Goal: Task Accomplishment & Management: Complete application form

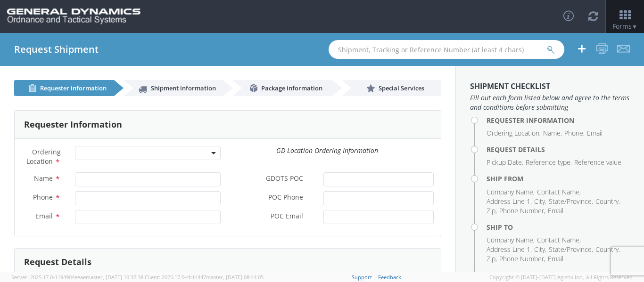
click at [132, 165] on div "Ordering Location *" at bounding box center [121, 157] width 213 height 22
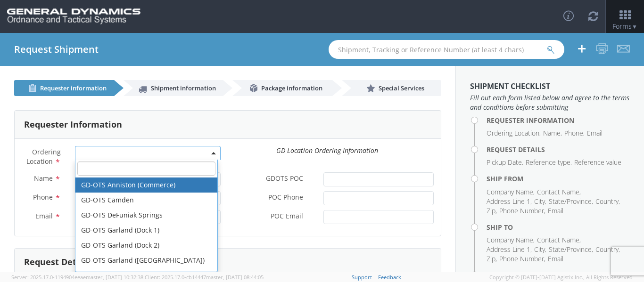
click at [133, 155] on span at bounding box center [148, 153] width 146 height 14
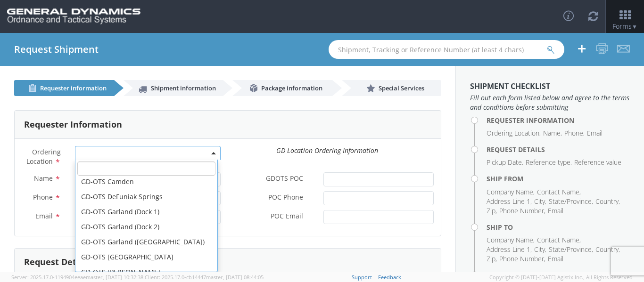
scroll to position [94, 0]
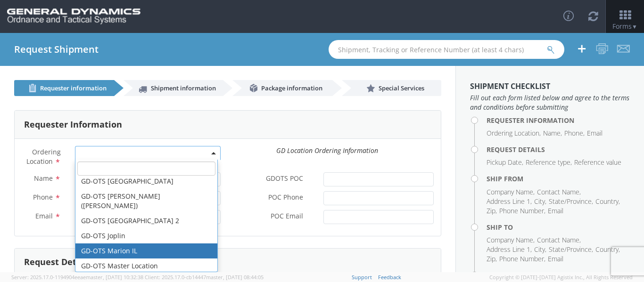
select select "313"
type input "[EMAIL_ADDRESS][DOMAIN_NAME]"
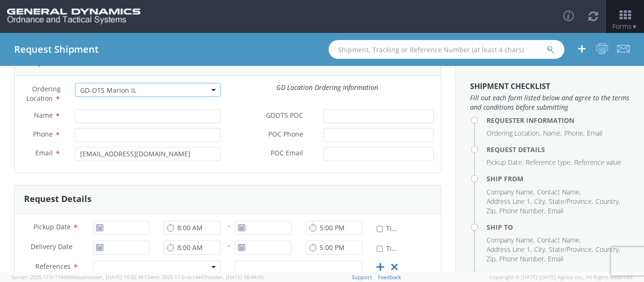
scroll to position [47, 0]
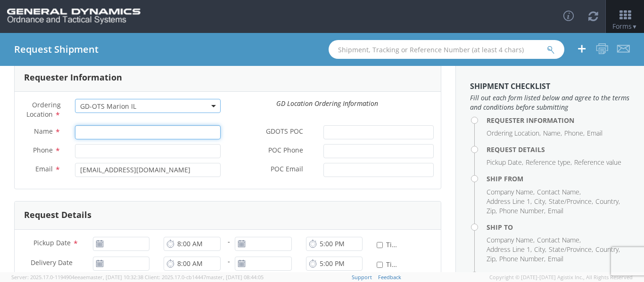
click at [100, 132] on input "Name *" at bounding box center [148, 132] width 146 height 14
paste input "[PERSON_NAME]"
type input "[PERSON_NAME]"
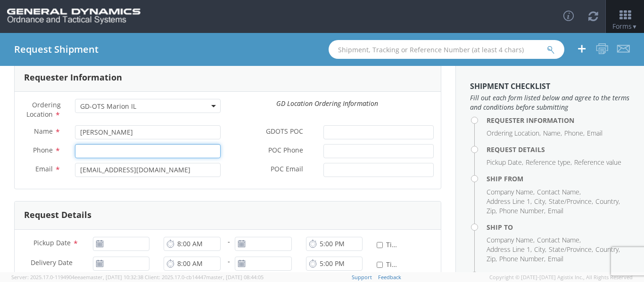
click at [135, 149] on input "Phone *" at bounding box center [148, 151] width 146 height 14
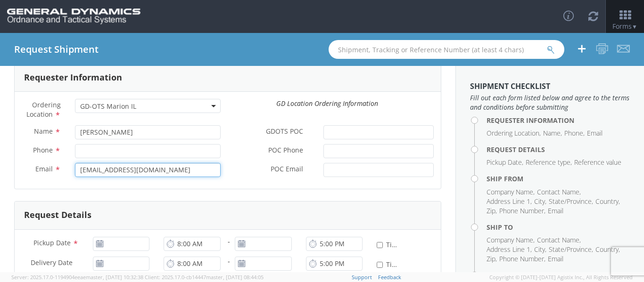
click at [107, 166] on input "[EMAIL_ADDRESS][DOMAIN_NAME]" at bounding box center [148, 170] width 146 height 14
paste input "[PERSON_NAME][EMAIL_ADDRESS][PERSON_NAME][DOMAIN_NAME]"
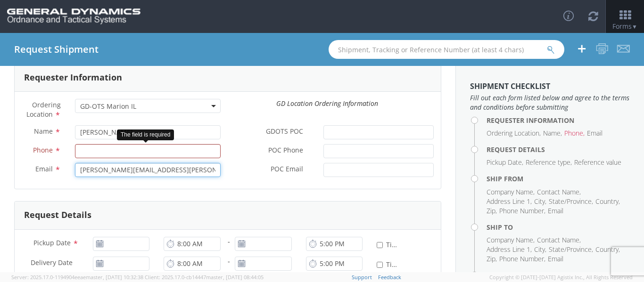
type input "[PERSON_NAME][EMAIL_ADDRESS][PERSON_NAME][DOMAIN_NAME]"
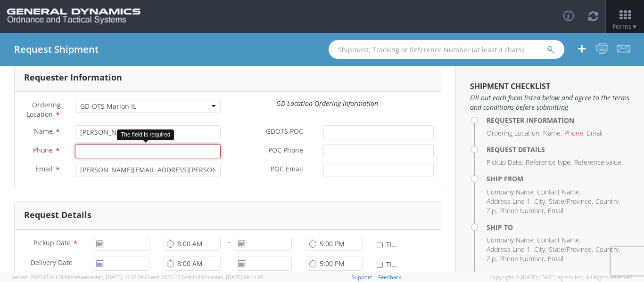
click at [107, 151] on input "Phone *" at bounding box center [148, 151] width 146 height 14
paste input "727) 578-8239"
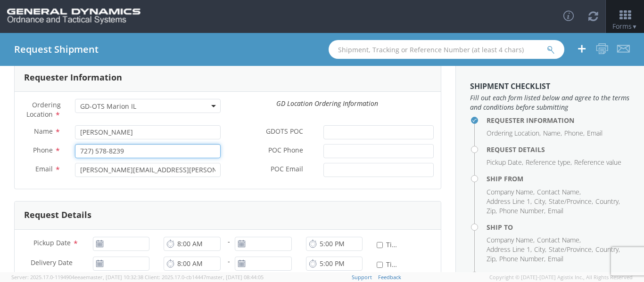
click at [97, 144] on input "727) 578-8239" at bounding box center [148, 151] width 146 height 14
click at [78, 153] on input "727) 578-8239" at bounding box center [148, 151] width 146 height 14
type input "[PHONE_NUMBER]"
click at [236, 110] on div "Ordering Location * GD-OTS [GEOGRAPHIC_DATA] (Commerce) GD-OTS [GEOGRAPHIC_DATA…" at bounding box center [228, 112] width 426 height 26
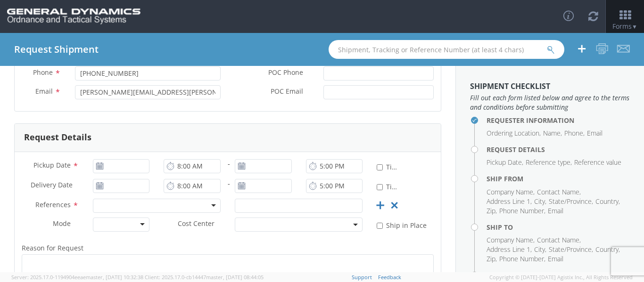
scroll to position [141, 0]
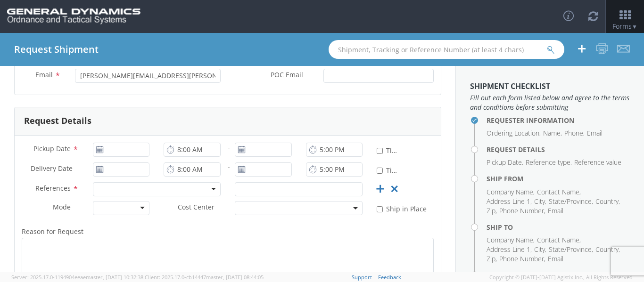
click at [96, 150] on icon at bounding box center [100, 150] width 8 height 8
type input "[DATE]"
click at [125, 157] on input "[DATE]" at bounding box center [121, 150] width 57 height 14
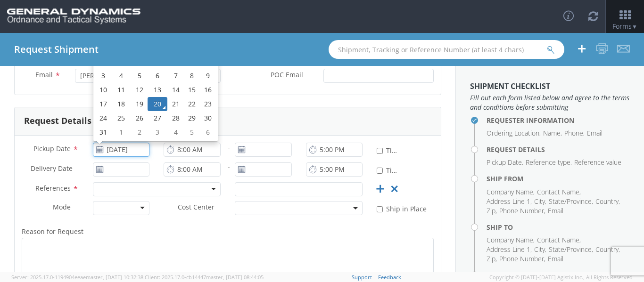
click at [158, 104] on td "20" at bounding box center [158, 104] width 20 height 14
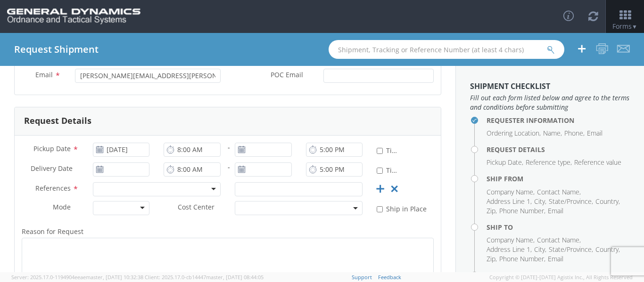
click at [241, 149] on use at bounding box center [241, 149] width 7 height 7
type input "[DATE]"
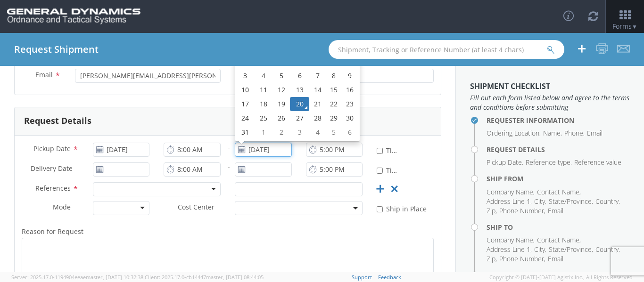
click at [277, 150] on input "[DATE]" at bounding box center [263, 150] width 57 height 14
click at [297, 101] on td "20" at bounding box center [300, 104] width 20 height 14
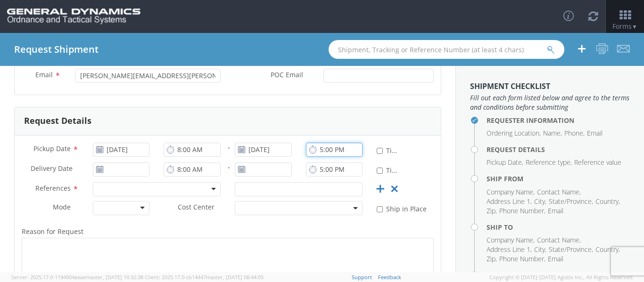
click at [342, 150] on input "5:00 PM" at bounding box center [334, 150] width 57 height 14
click at [324, 151] on input "5:00 PM" at bounding box center [334, 150] width 57 height 14
click at [316, 151] on input "5:00 PM" at bounding box center [334, 150] width 57 height 14
type input "4:00 PM"
click at [405, 149] on div "Pickup Date * [DATE] 8:00 AM - [DATE] 4:00 PM * Time Definite" at bounding box center [228, 153] width 426 height 20
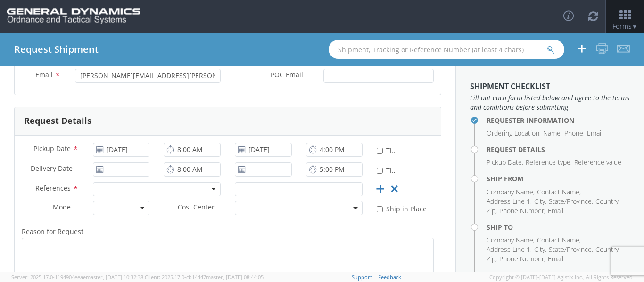
click at [98, 168] on use at bounding box center [99, 169] width 7 height 7
click at [133, 188] on div at bounding box center [157, 189] width 128 height 14
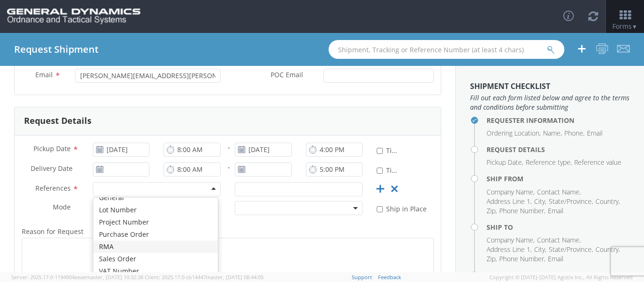
scroll to position [189, 0]
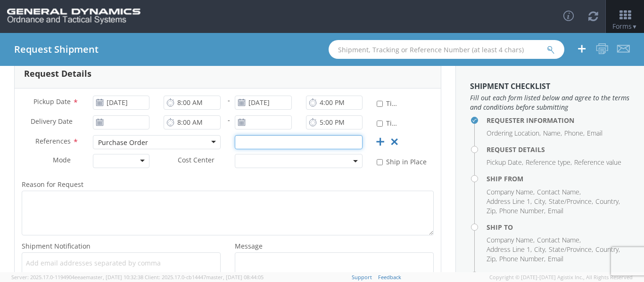
click at [263, 142] on input "text" at bounding box center [299, 142] width 128 height 14
type input "90087"
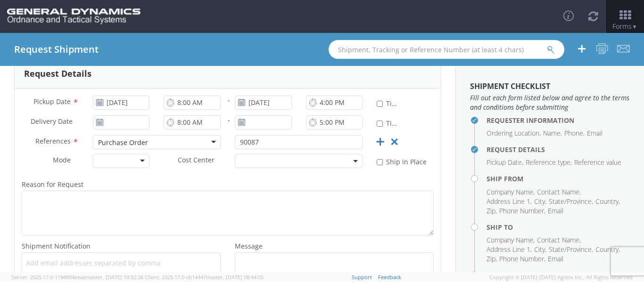
click at [116, 176] on div "Reason for Request * Shipment Notification * Add email addresses separated by c…" at bounding box center [228, 233] width 426 height 119
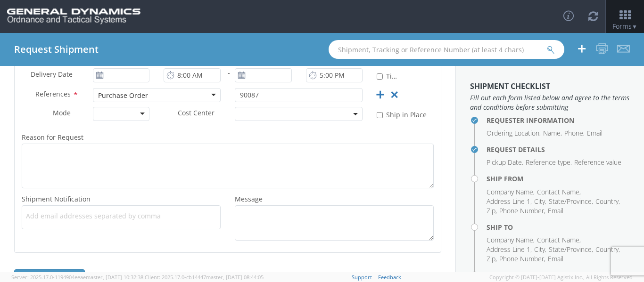
scroll to position [266, 0]
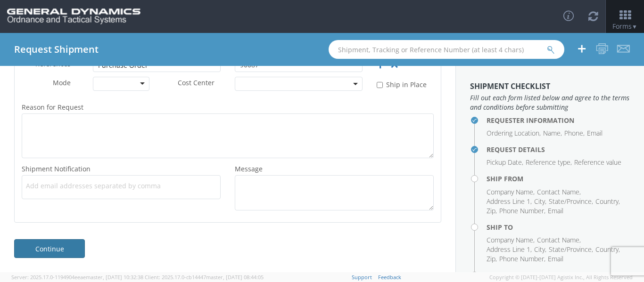
click at [65, 247] on link "Continue" at bounding box center [49, 248] width 71 height 19
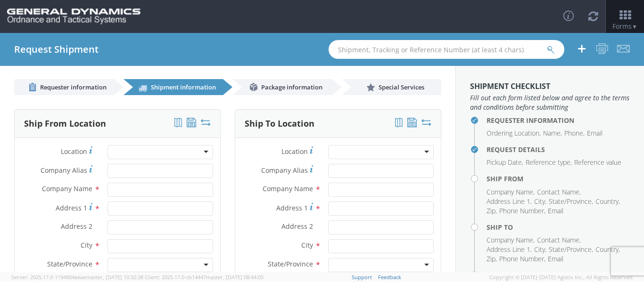
scroll to position [0, 0]
click at [170, 155] on div at bounding box center [160, 153] width 106 height 14
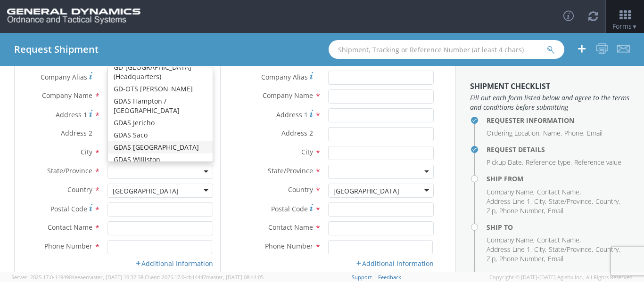
scroll to position [47, 0]
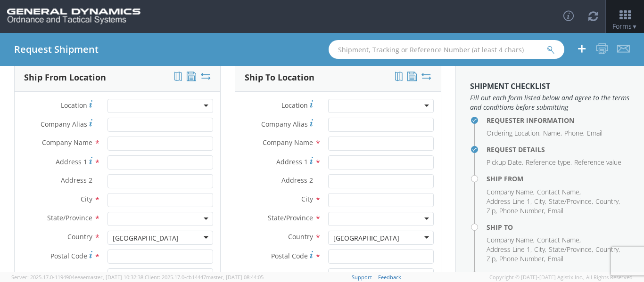
click at [8, 165] on div "Ship From Location Location * GD-OTS [GEOGRAPHIC_DATA] (Commerce) GD-OTS [GEOGR…" at bounding box center [117, 201] width 221 height 277
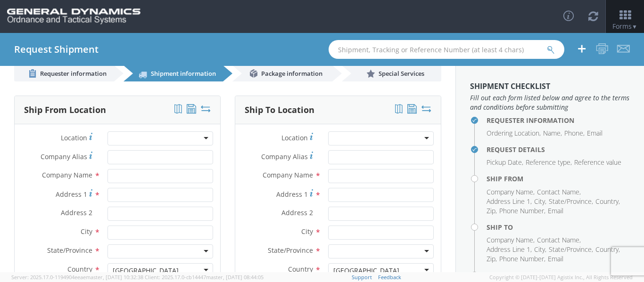
scroll to position [0, 0]
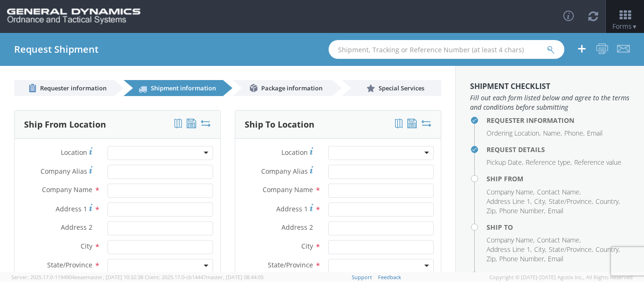
click at [191, 154] on div at bounding box center [160, 153] width 106 height 14
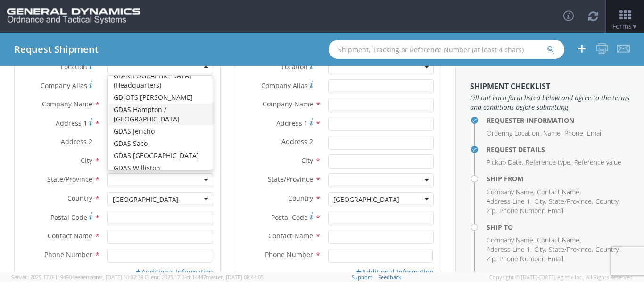
scroll to position [94, 0]
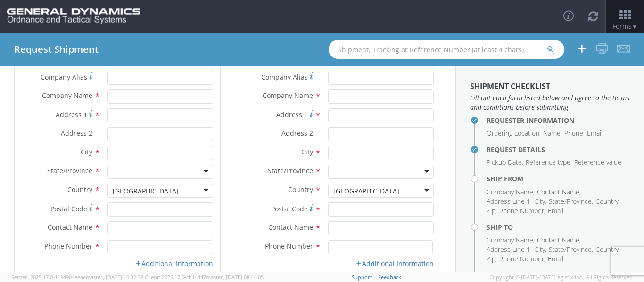
click at [0, 132] on div "Requester Information Ordering Location * GD-OTS Anniston (Commerce) GD-OTS [GE…" at bounding box center [227, 147] width 455 height 291
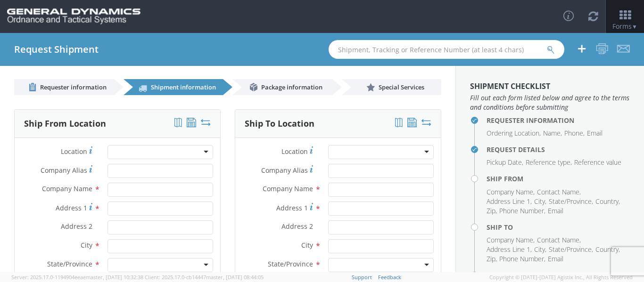
scroll to position [0, 0]
click at [190, 156] on div at bounding box center [160, 153] width 106 height 14
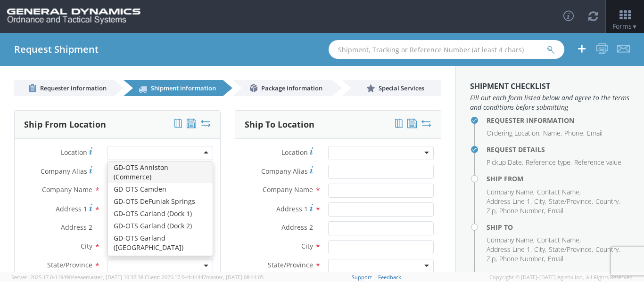
click at [0, 158] on div "Requester Information Ordering Location * GD-OTS Anniston (Commerce) GD-OTS [GE…" at bounding box center [227, 241] width 455 height 291
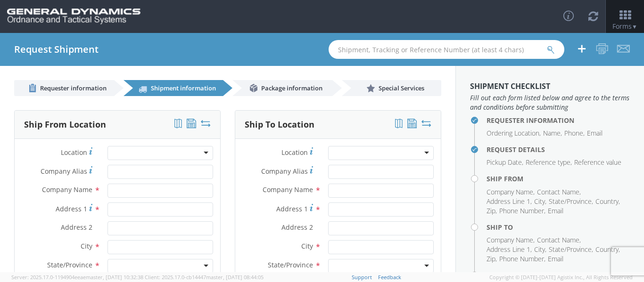
click at [135, 165] on div "Location * GD-OTS Anniston (Commerce) GD-OTS [GEOGRAPHIC_DATA] GD-[GEOGRAPHIC_D…" at bounding box center [118, 155] width 206 height 19
click at [135, 170] on input "Company Alias *" at bounding box center [160, 172] width 106 height 14
type input "[PERSON_NAME] Corporation"
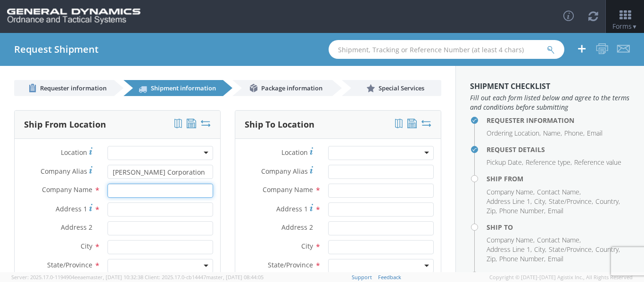
type input "[PERSON_NAME] Corporation"
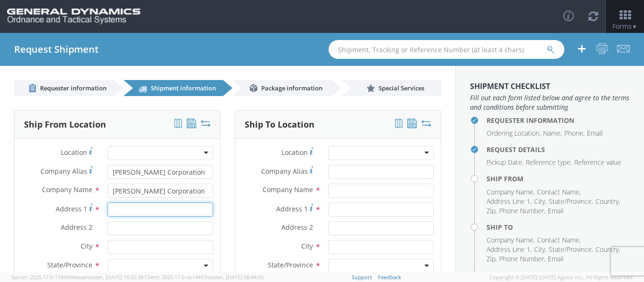
type input "[STREET_ADDRESS]"
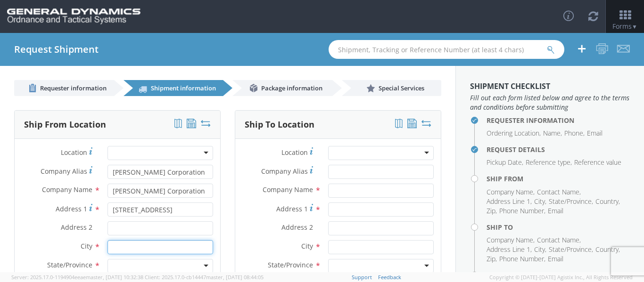
type input "paterson"
type input "07513"
type input "[PERSON_NAME]"
type input "8622579036"
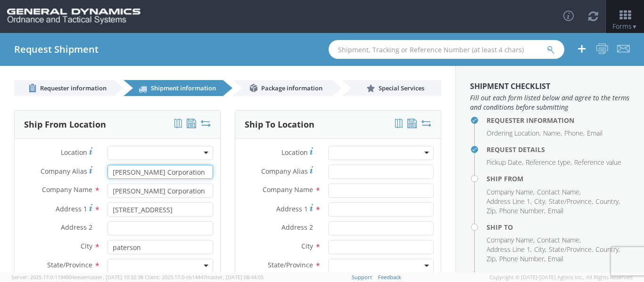
scroll to position [47, 0]
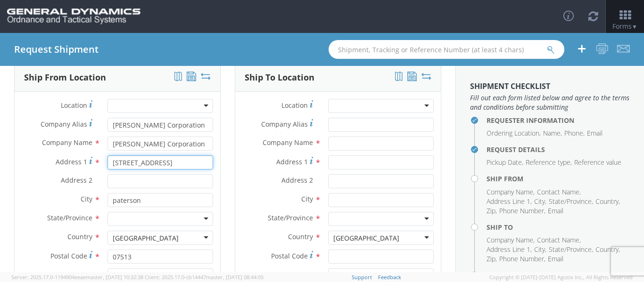
drag, startPoint x: 164, startPoint y: 164, endPoint x: 124, endPoint y: 166, distance: 39.2
click at [124, 166] on input "[STREET_ADDRESS]" at bounding box center [160, 163] width 106 height 14
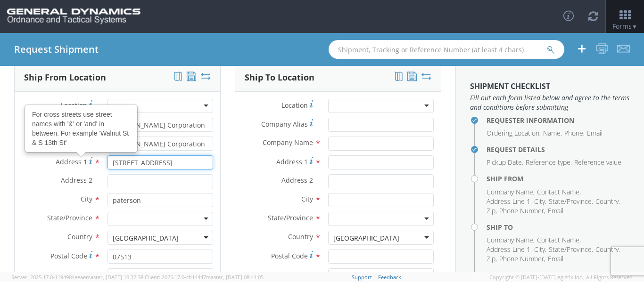
type input "[STREET_ADDRESS]"
click at [0, 182] on div "Requester Information Ordering Location * GD-OTS Anniston (Commerce) GD-OTS [GE…" at bounding box center [227, 194] width 455 height 291
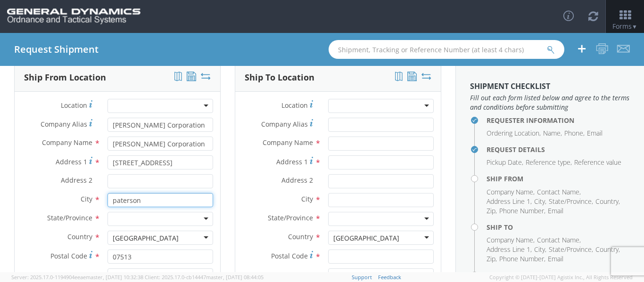
click at [116, 202] on input "paterson" at bounding box center [160, 200] width 106 height 14
type input "Paterson"
click at [0, 208] on div "Requester Information Ordering Location * GD-OTS Anniston (Commerce) GD-OTS [GE…" at bounding box center [227, 194] width 455 height 291
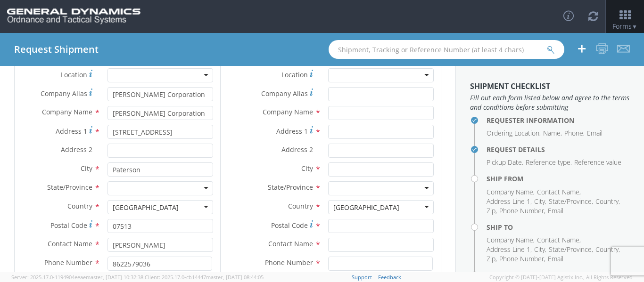
scroll to position [94, 0]
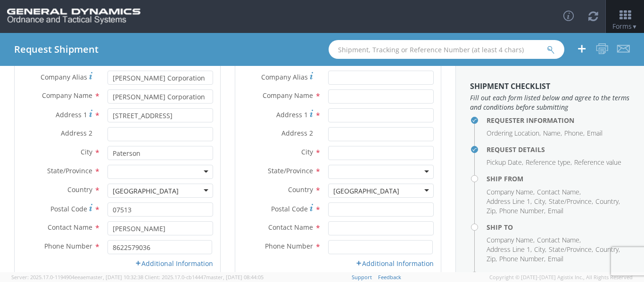
click at [139, 173] on div at bounding box center [160, 172] width 106 height 14
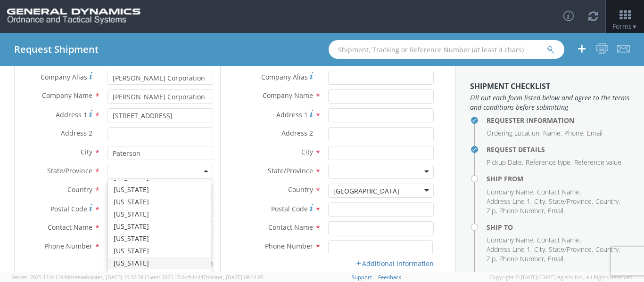
scroll to position [0, 0]
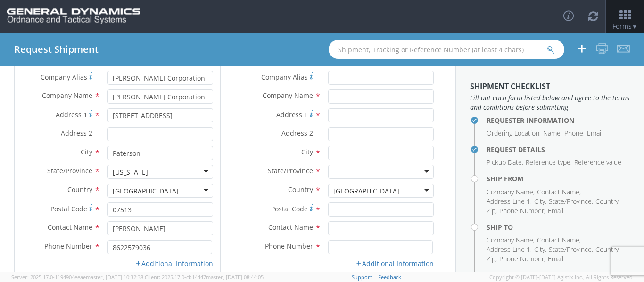
click at [0, 199] on div "Requester Information Ordering Location * GD-OTS Anniston (Commerce) GD-OTS [GE…" at bounding box center [227, 147] width 455 height 291
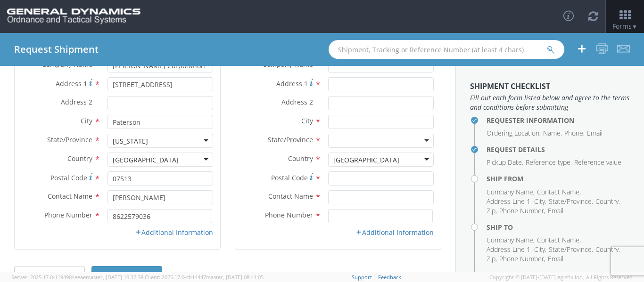
scroll to position [141, 0]
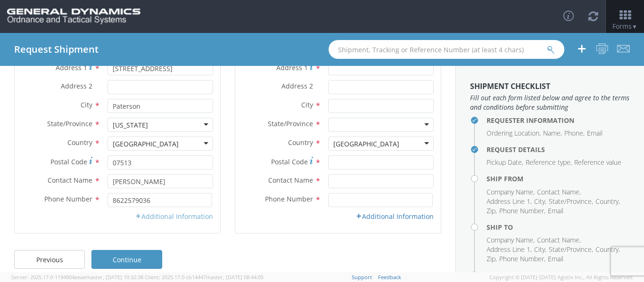
click at [190, 217] on link "Additional Information" at bounding box center [174, 216] width 78 height 9
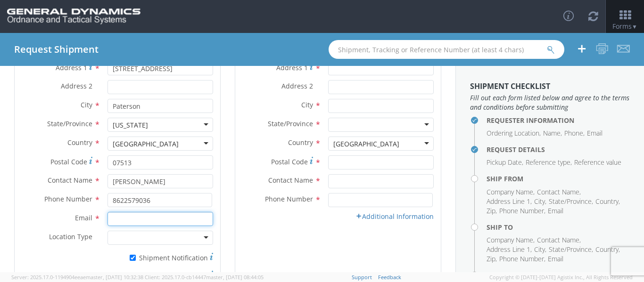
click at [116, 223] on input "Email *" at bounding box center [160, 219] width 106 height 14
type input "[EMAIL_ADDRESS][DOMAIN_NAME]"
click at [0, 211] on div "Requester Information Ordering Location * GD-OTS Anniston (Commerce) GD-OTS [GE…" at bounding box center [227, 137] width 455 height 364
click at [190, 240] on div at bounding box center [160, 238] width 106 height 14
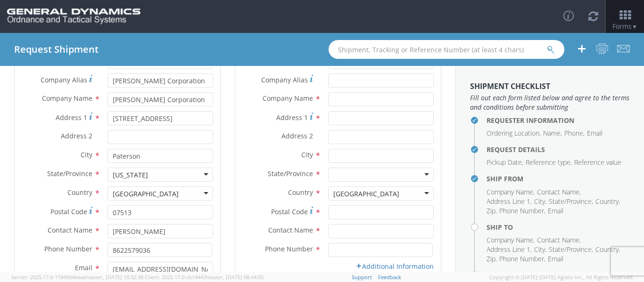
scroll to position [0, 0]
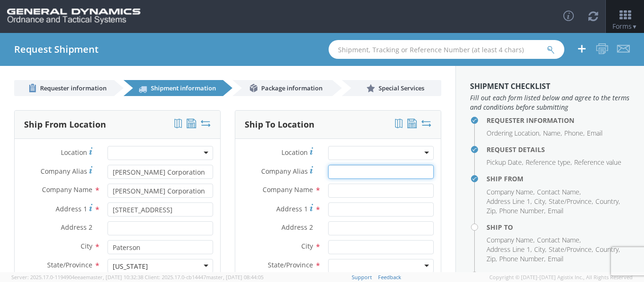
click at [343, 167] on input "Company Alias *" at bounding box center [381, 172] width 106 height 14
click at [350, 171] on input "Company Alias *" at bounding box center [381, 172] width 106 height 14
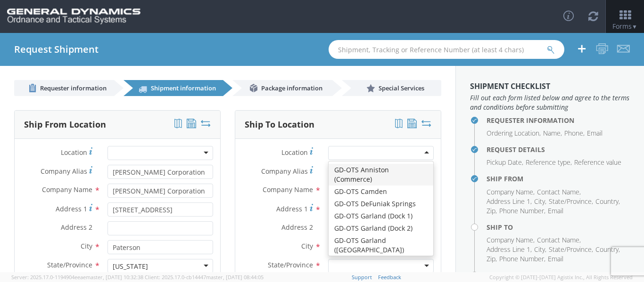
click at [358, 151] on div at bounding box center [381, 153] width 106 height 14
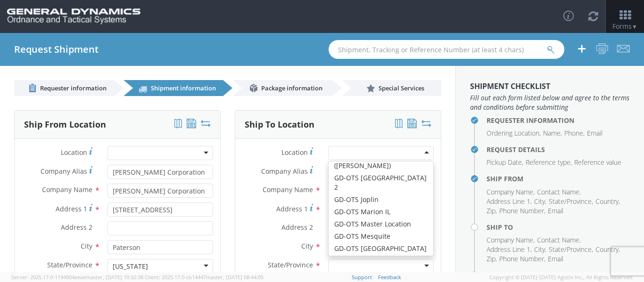
scroll to position [141, 0]
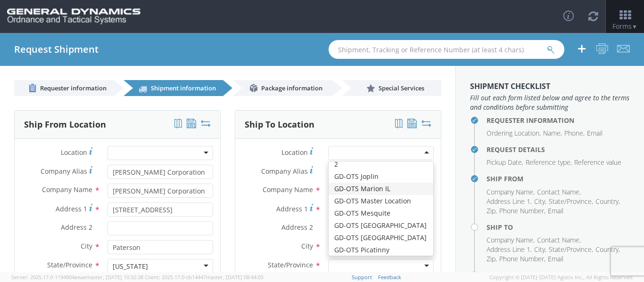
type input "GD-OTS Marion IL"
type input "[STREET_ADDRESS][PERSON_NAME]"
type input "[PERSON_NAME]"
type input "62959"
type input "[PHONE_NUMBER]"
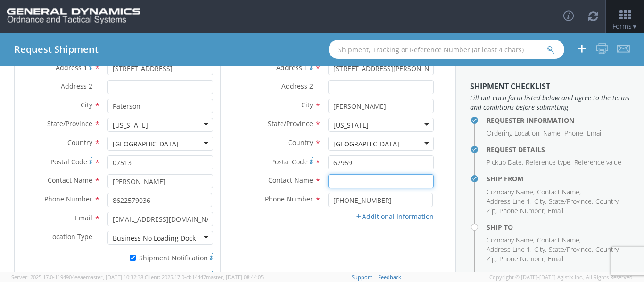
click at [371, 180] on input "text" at bounding box center [381, 181] width 106 height 14
type input "M"
type input "[PERSON_NAME]"
click at [445, 176] on div "Requester Information Ordering Location * GD-OTS Anniston (Commerce) GD-OTS [GE…" at bounding box center [227, 137] width 455 height 364
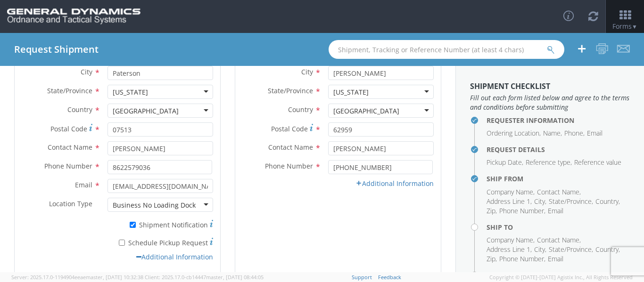
scroll to position [189, 0]
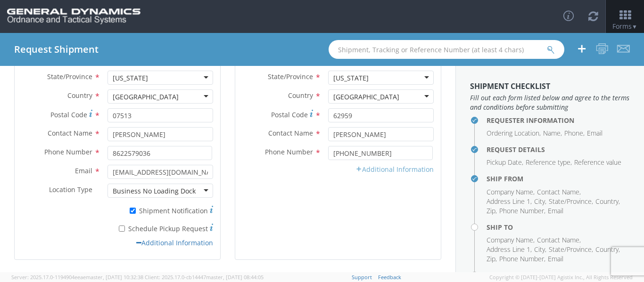
click at [407, 169] on link "Additional Information" at bounding box center [394, 169] width 78 height 9
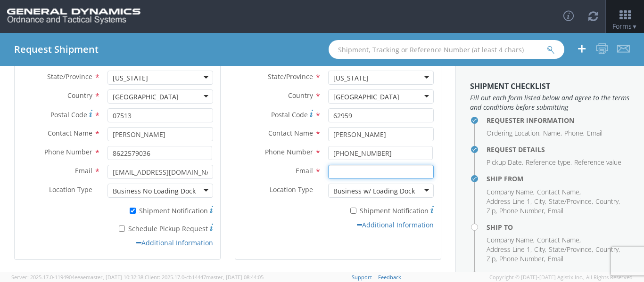
click at [366, 175] on input "Email *" at bounding box center [381, 172] width 106 height 14
paste input "[PERSON_NAME][EMAIL_ADDRESS][PERSON_NAME][DOMAIN_NAME]"
type input "[PERSON_NAME][EMAIL_ADDRESS][PERSON_NAME][DOMAIN_NAME]"
click at [287, 233] on div "Email * [PERSON_NAME][EMAIL_ADDRESS][PERSON_NAME][DOMAIN_NAME] Location Type * …" at bounding box center [338, 200] width 206 height 70
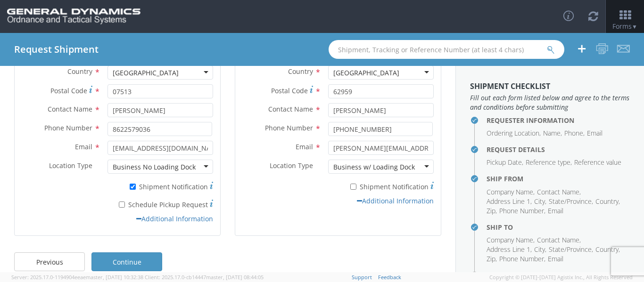
scroll to position [226, 0]
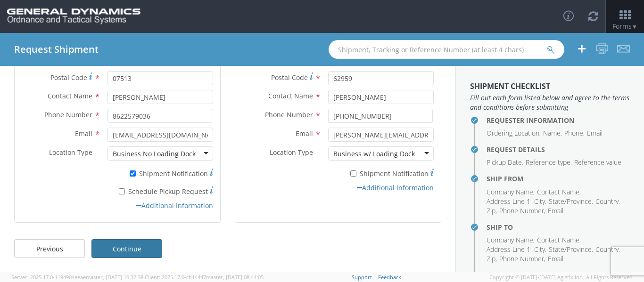
click at [147, 246] on link "Continue" at bounding box center [126, 248] width 71 height 19
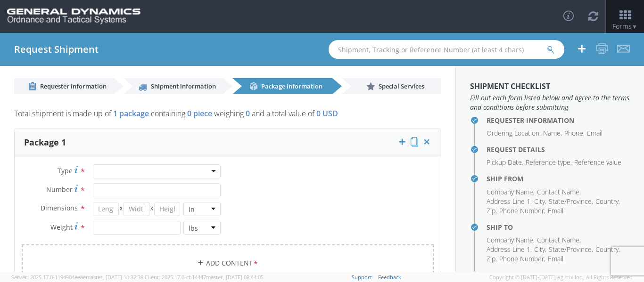
scroll to position [0, 0]
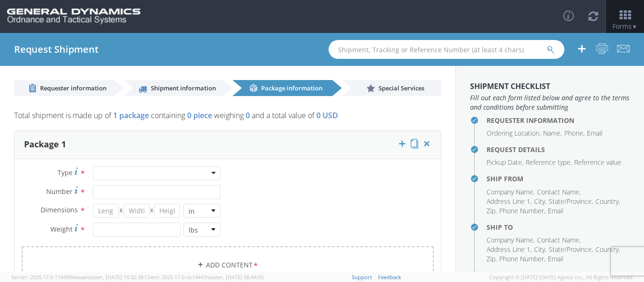
click at [125, 180] on div at bounding box center [157, 173] width 128 height 14
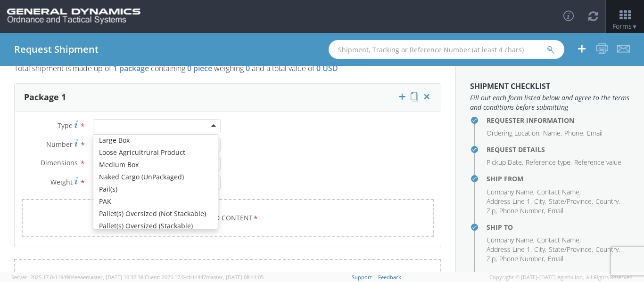
scroll to position [283, 0]
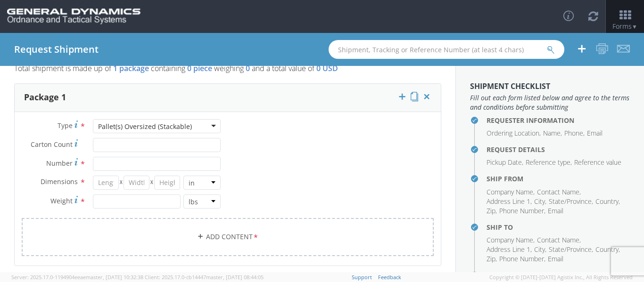
click at [199, 124] on div "Pallet(s) Oversized (Stackable)" at bounding box center [157, 126] width 128 height 14
click at [278, 169] on div "Type * Pallet(s) Standard (Not Stackable) Pallet(s) Standard (Not Stackable) Ba…" at bounding box center [228, 193] width 426 height 149
click at [159, 148] on input "Carton Count *" at bounding box center [157, 145] width 128 height 14
type input "1"
click at [144, 159] on input "Number *" at bounding box center [157, 164] width 128 height 14
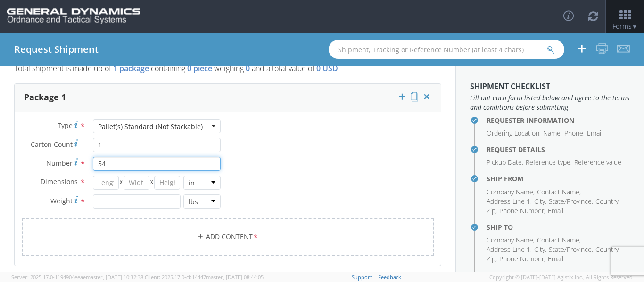
type input "54"
click at [113, 180] on input "number" at bounding box center [106, 183] width 26 height 14
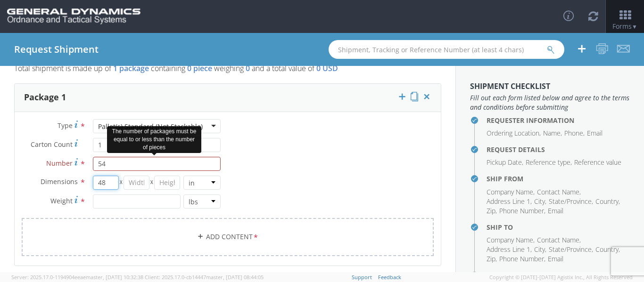
type input "48"
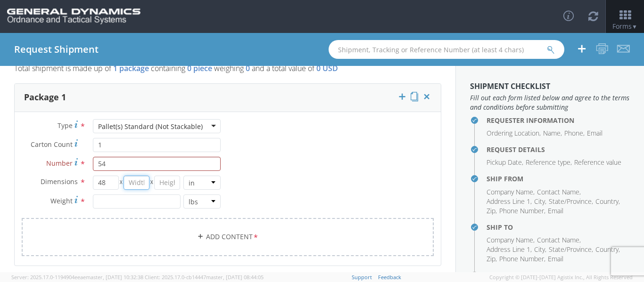
click at [132, 185] on input "number" at bounding box center [137, 183] width 26 height 14
type input "48"
click at [169, 181] on input "number" at bounding box center [167, 183] width 26 height 14
type input "60"
click at [160, 201] on input "number" at bounding box center [137, 202] width 88 height 14
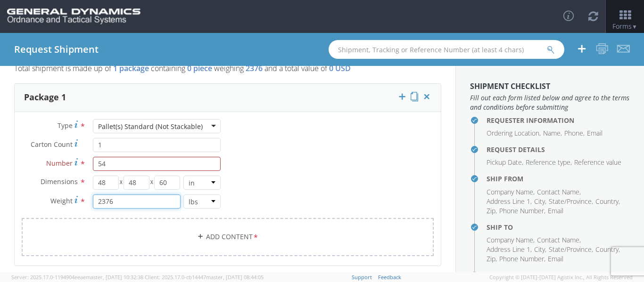
type input "2376"
click at [299, 185] on div "Type * Pallet(s) Standard (Not Stackable) Pallet(s) Standard (Not Stackable) Ba…" at bounding box center [228, 193] width 426 height 149
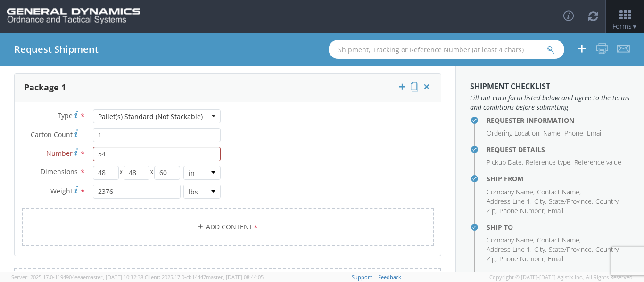
scroll to position [141, 0]
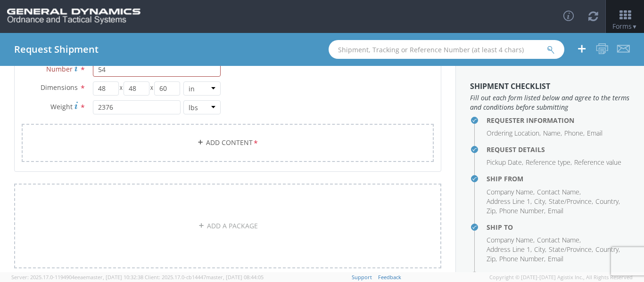
click at [277, 123] on div "Type * Pallet(s) Standard (Not Stackable) Pallet(s) Standard (Not Stackable) Ba…" at bounding box center [228, 99] width 426 height 149
click at [270, 135] on link "Add Content *" at bounding box center [228, 143] width 412 height 38
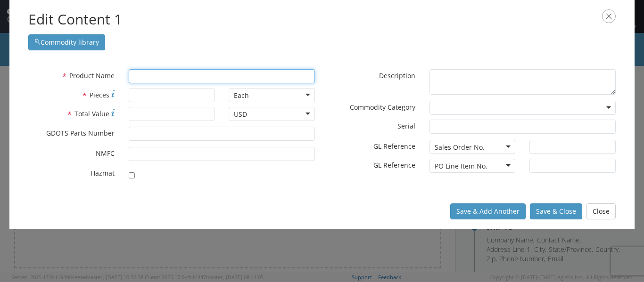
click at [185, 72] on input "text" at bounding box center [222, 76] width 186 height 14
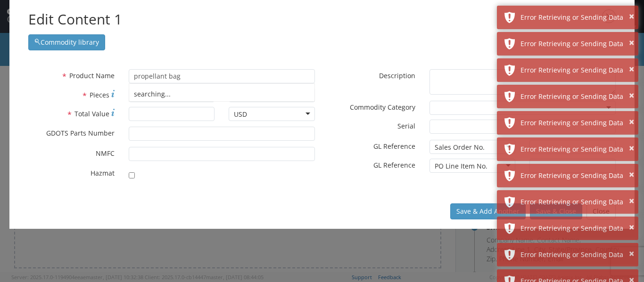
click at [183, 106] on div "* Pieces" at bounding box center [121, 97] width 200 height 19
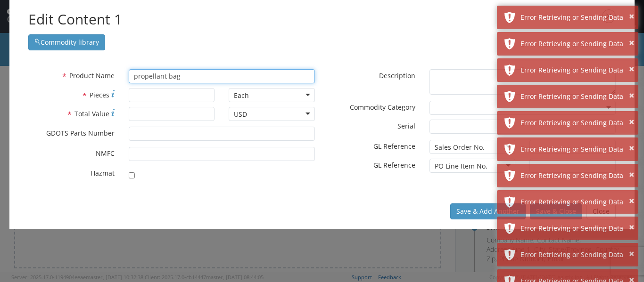
drag, startPoint x: 196, startPoint y: 79, endPoint x: 126, endPoint y: 79, distance: 69.3
click at [126, 79] on div "propellant bag searching..." at bounding box center [222, 76] width 200 height 14
type input "Propellant Bag"
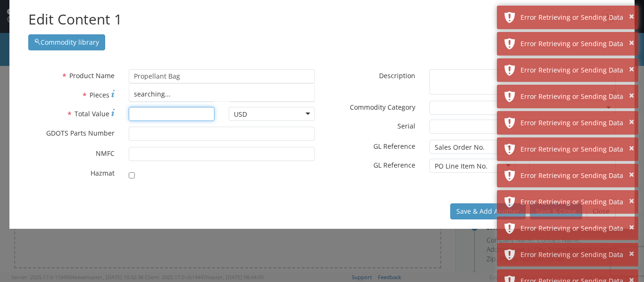
click at [134, 115] on input "* Total Value" at bounding box center [172, 114] width 86 height 14
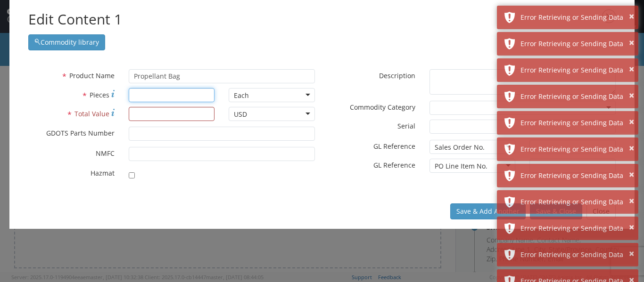
click at [156, 90] on input "* Pieces" at bounding box center [172, 95] width 86 height 14
type input "1080"
click at [145, 109] on input "* Total Value" at bounding box center [172, 114] width 86 height 14
type input "48600"
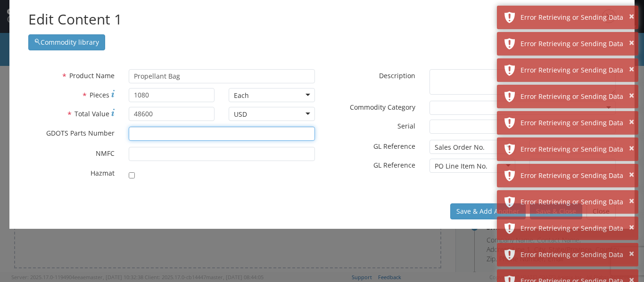
click at [145, 132] on input "* GDOTS Parts Number" at bounding box center [222, 134] width 186 height 14
type input "41002532"
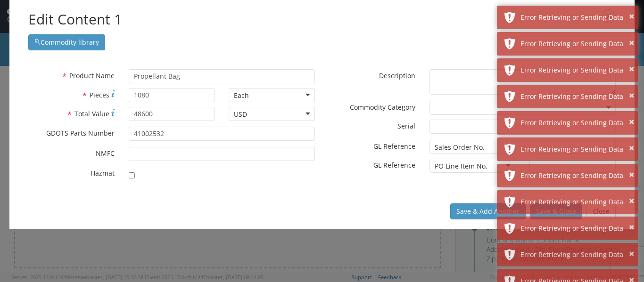
click at [196, 206] on div "Save & Add Another Save & Close Close" at bounding box center [321, 211] width 625 height 35
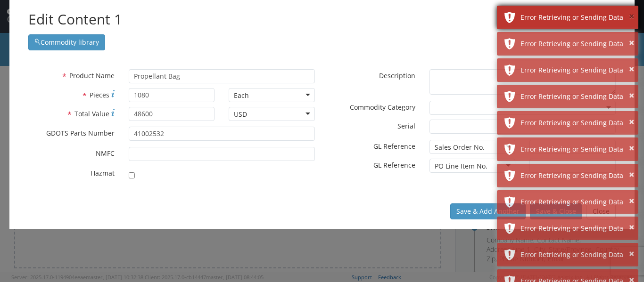
click at [630, 21] on button "×" at bounding box center [631, 17] width 5 height 14
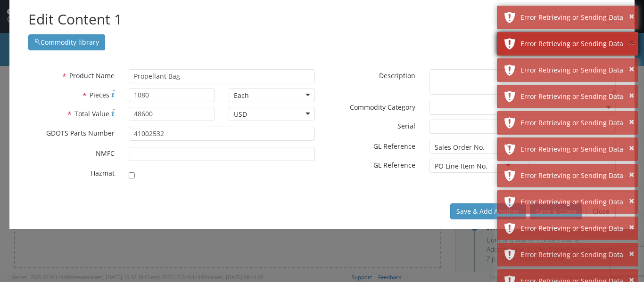
click at [631, 46] on button "×" at bounding box center [631, 43] width 5 height 14
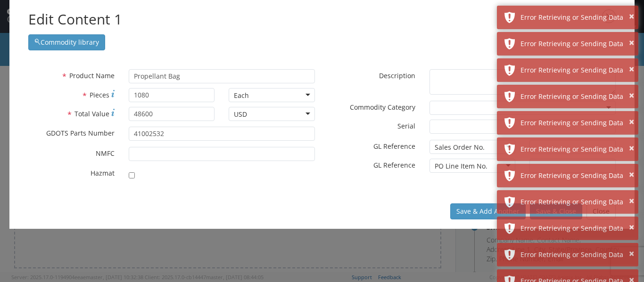
click at [459, 30] on div "Commodity library" at bounding box center [321, 40] width 587 height 21
click at [442, 79] on textarea "* Description" at bounding box center [522, 82] width 186 height 26
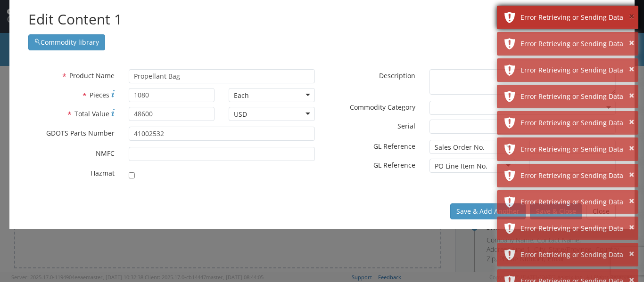
click at [633, 15] on button "×" at bounding box center [631, 17] width 5 height 14
click at [632, 18] on button "×" at bounding box center [631, 17] width 5 height 14
click at [632, 17] on button "×" at bounding box center [631, 17] width 5 height 14
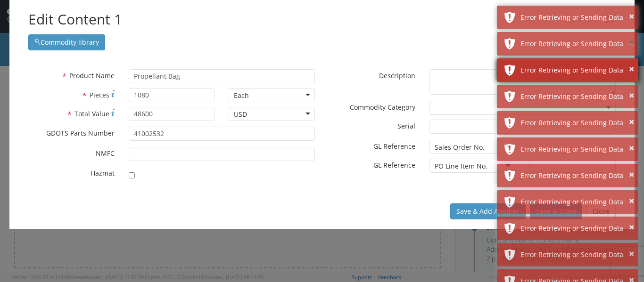
click at [632, 36] on button "×" at bounding box center [631, 43] width 5 height 14
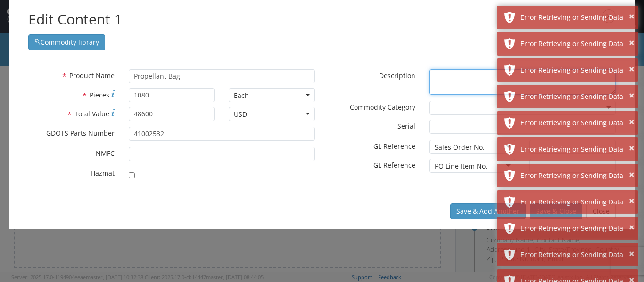
click at [436, 78] on textarea "* Description" at bounding box center [522, 82] width 186 height 26
click at [439, 112] on div at bounding box center [522, 108] width 186 height 14
click at [361, 129] on label "* Serial" at bounding box center [372, 125] width 100 height 11
click at [429, 129] on input "* Serial" at bounding box center [522, 127] width 186 height 14
click at [462, 149] on div "Sales Order No." at bounding box center [460, 147] width 50 height 9
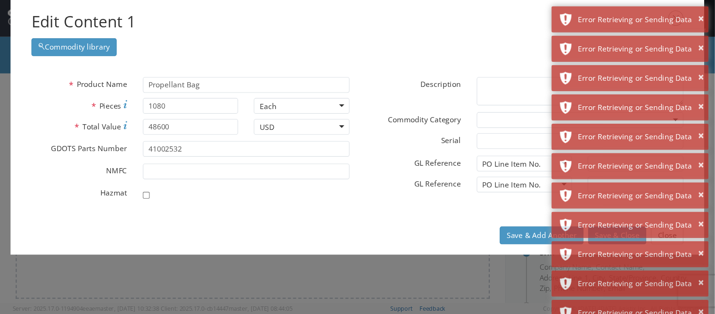
scroll to position [0, 0]
click at [463, 141] on div "PO Line Item No." at bounding box center [472, 147] width 86 height 14
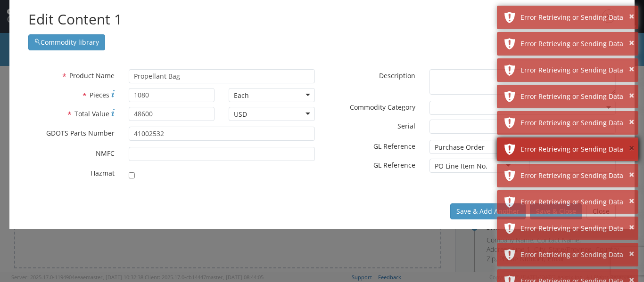
click at [632, 149] on button "×" at bounding box center [631, 149] width 5 height 14
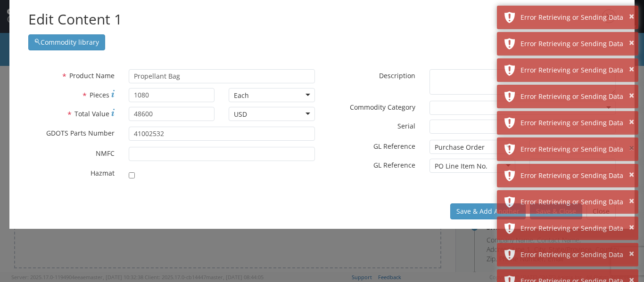
click at [632, 149] on button "×" at bounding box center [631, 149] width 5 height 14
click at [632, 168] on button "×" at bounding box center [631, 175] width 5 height 14
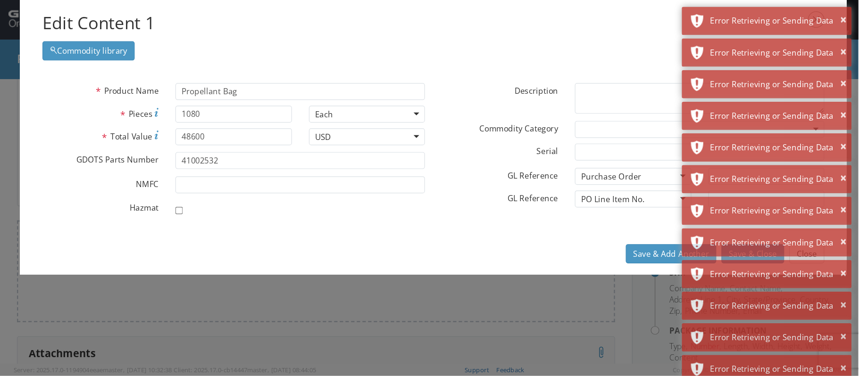
scroll to position [141, 0]
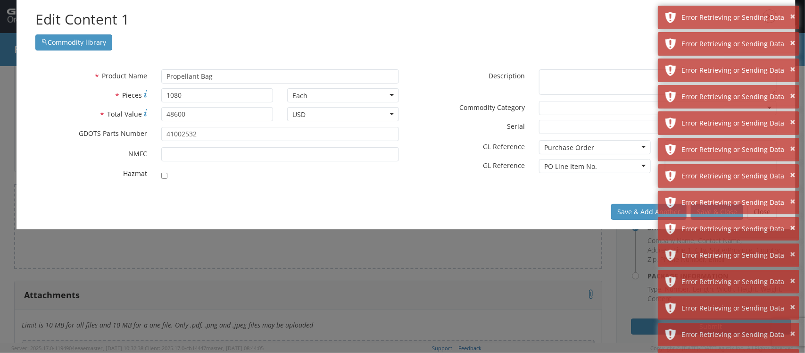
drag, startPoint x: 641, startPoint y: 4, endPoint x: 548, endPoint y: 248, distance: 261.1
click at [548, 249] on div "Edit Content 1 Commodity library * Product Name Propellant Bag searching... * P…" at bounding box center [402, 176] width 805 height 353
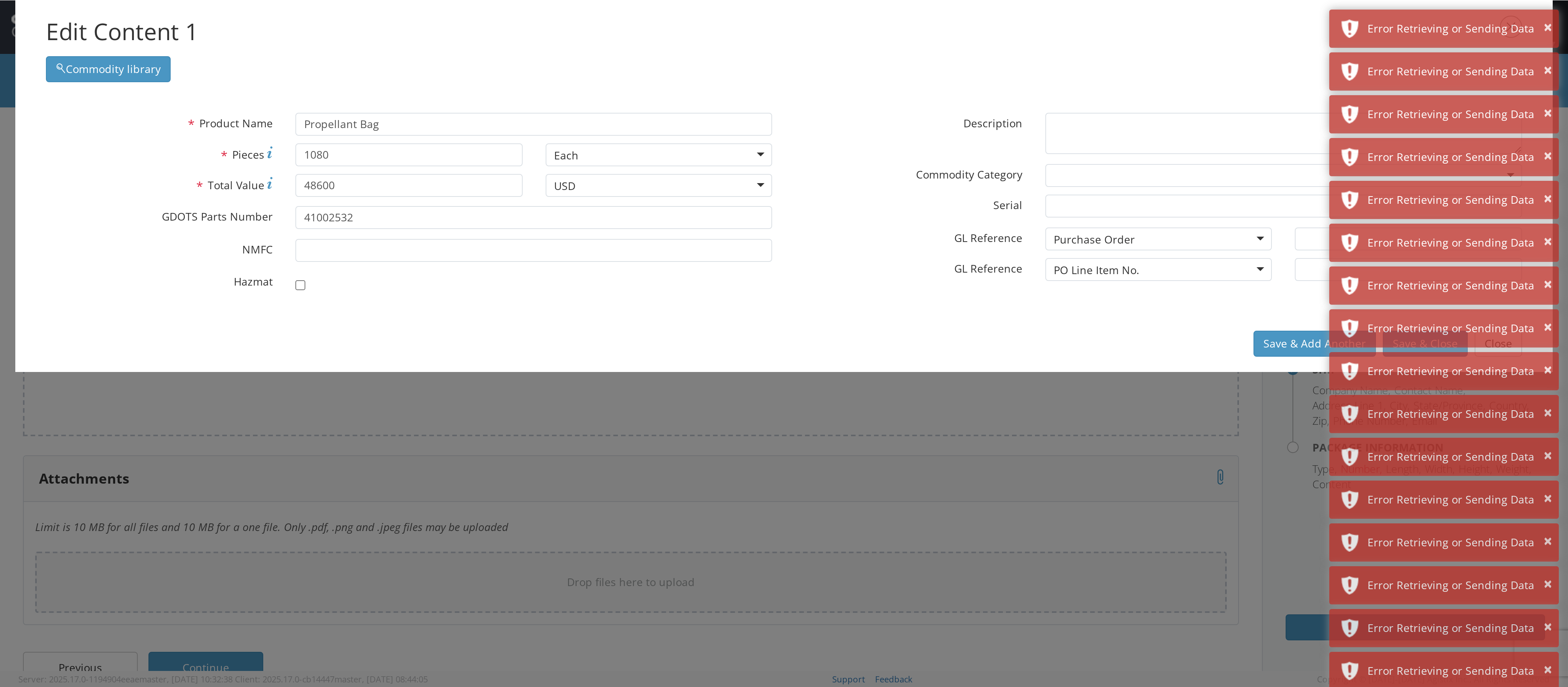
scroll to position [19, 0]
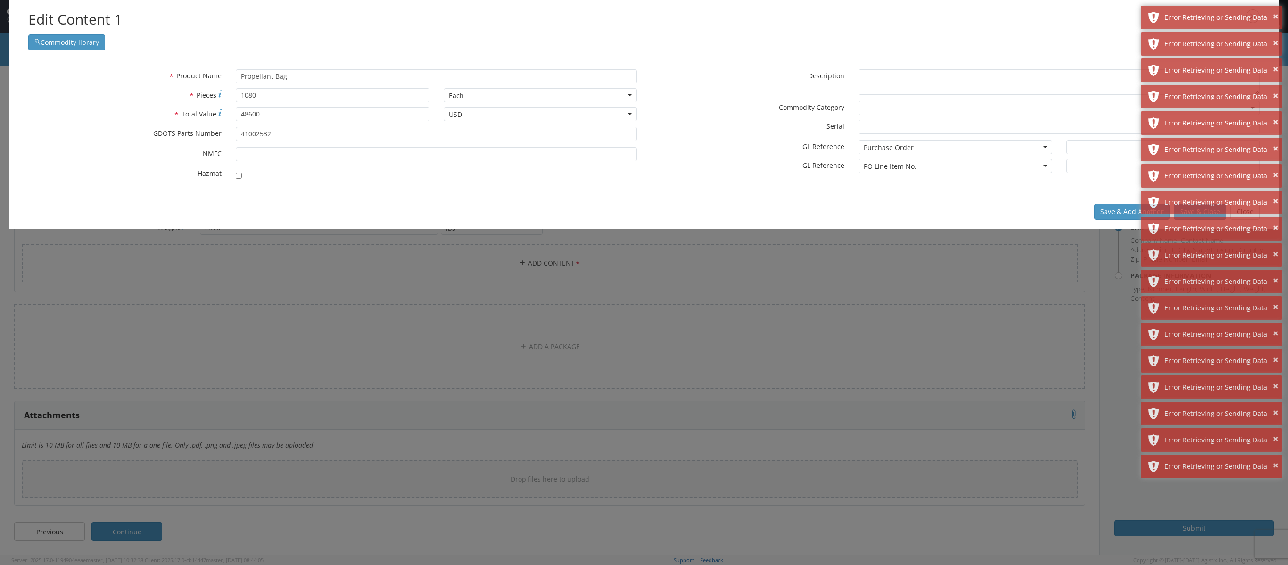
drag, startPoint x: 804, startPoint y: 4, endPoint x: 896, endPoint y: 239, distance: 252.0
click at [644, 239] on div "Edit Content 1 Commodity library * Product Name Propellant Bag searching... * P…" at bounding box center [644, 282] width 1288 height 565
click at [644, 154] on input "text" at bounding box center [1162, 147] width 193 height 14
type input "90087"
click at [644, 165] on input "text" at bounding box center [1162, 166] width 193 height 14
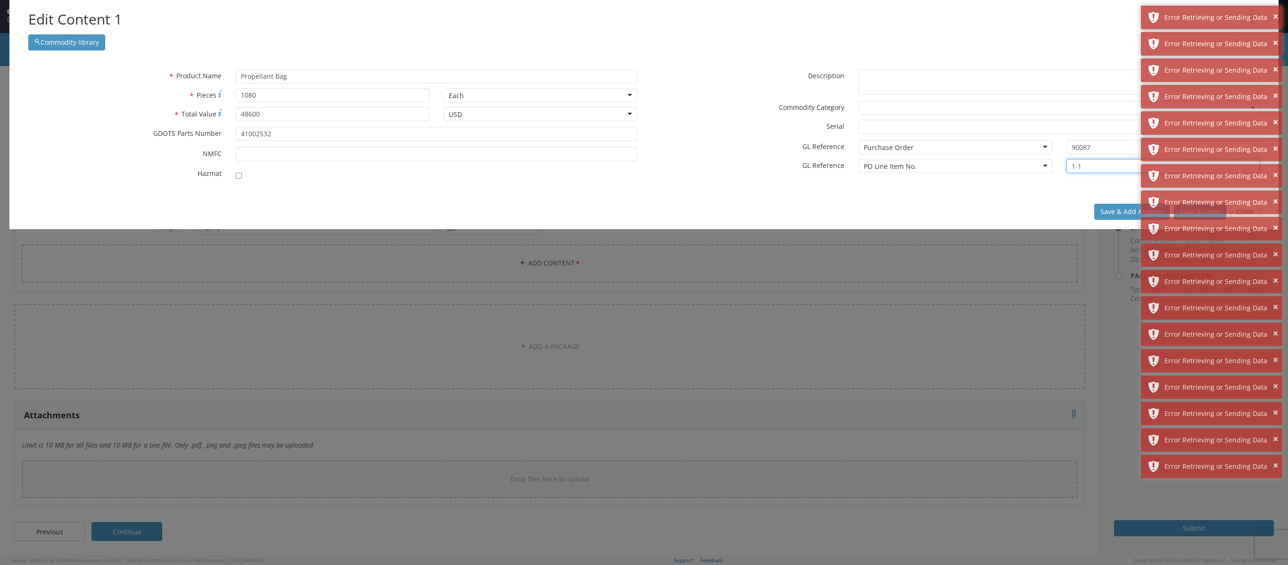
type input "1-1"
click at [644, 215] on div "× Error Retrieving or Sending Data × Error Retrieving or Sending Data × Error R…" at bounding box center [1211, 243] width 141 height 475
click at [644, 216] on div "× Error Retrieving or Sending Data × Error Retrieving or Sending Data × Error R…" at bounding box center [1211, 243] width 141 height 475
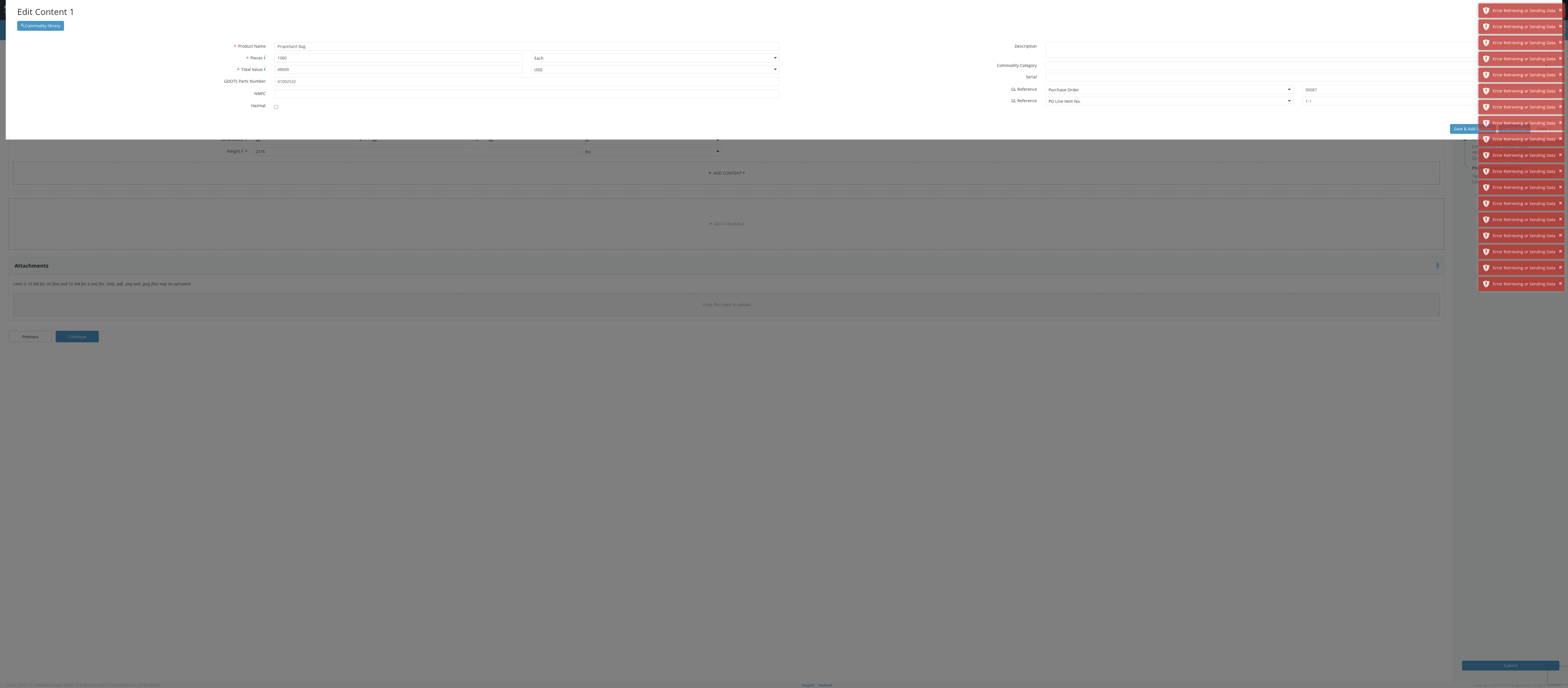
drag, startPoint x: 779, startPoint y: 1, endPoint x: 1105, endPoint y: 245, distance: 407.2
click at [392, 172] on div "Edit Content 1 Commodity library * Product Name Propellant Bag searching... * P…" at bounding box center [784, 344] width 1568 height 688
click at [392, 138] on button "×" at bounding box center [1560, 139] width 3 height 9
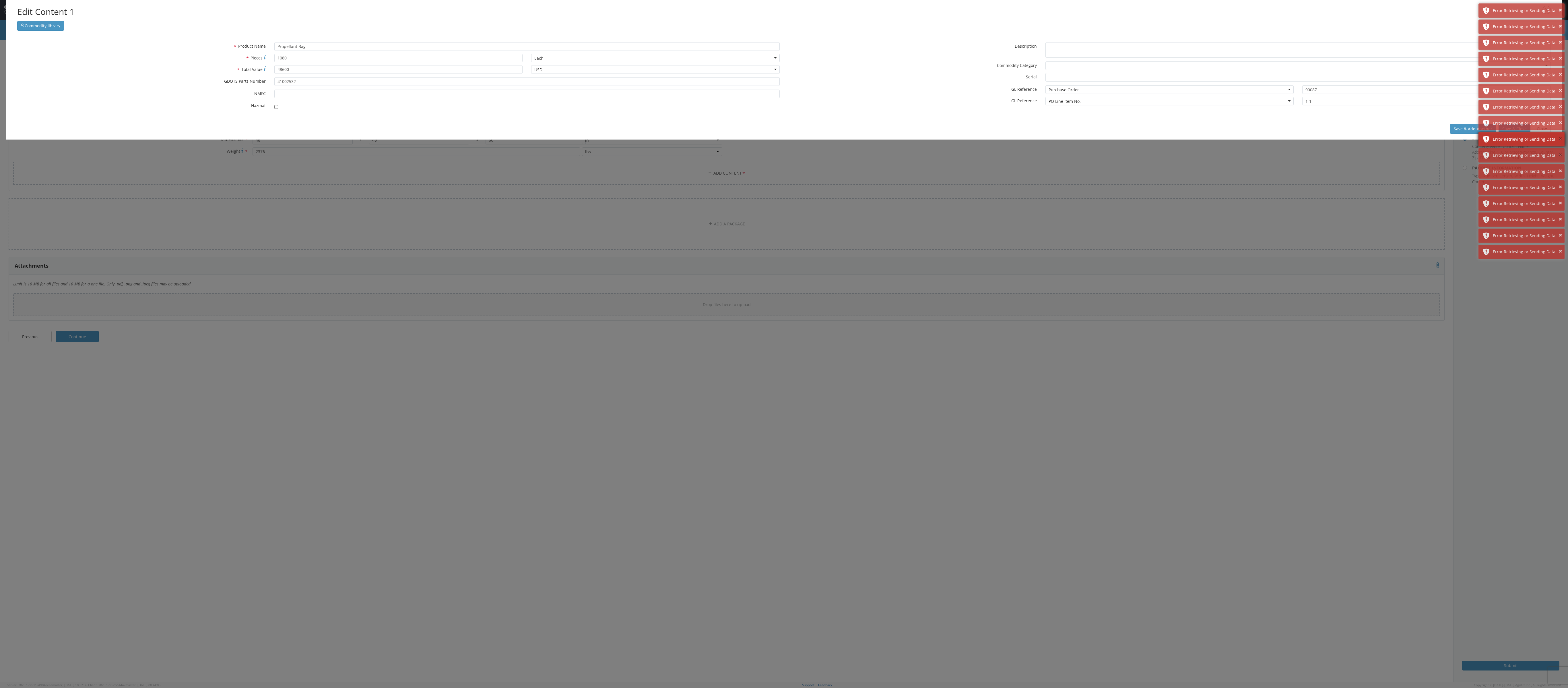
click at [392, 151] on button "×" at bounding box center [1560, 155] width 3 height 9
click at [392, 138] on button "×" at bounding box center [1560, 139] width 3 height 9
click at [392, 151] on button "×" at bounding box center [1560, 155] width 3 height 9
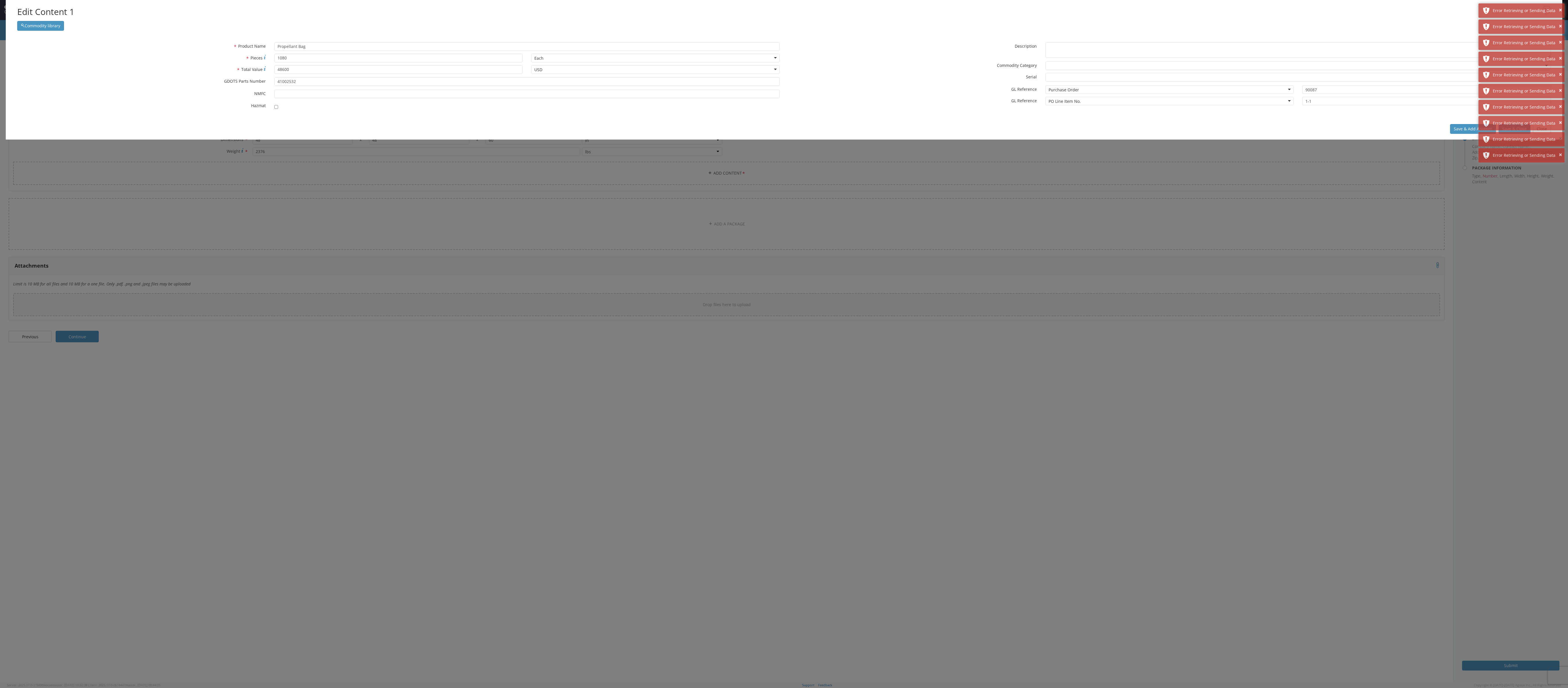
click at [392, 138] on button "×" at bounding box center [1560, 139] width 3 height 9
click at [392, 138] on div "Save & Add Another Save & Close Close" at bounding box center [783, 128] width 1556 height 21
click at [392, 122] on div "× Error Retrieving or Sending Data" at bounding box center [1521, 123] width 86 height 15
click at [392, 104] on button "×" at bounding box center [1560, 107] width 3 height 9
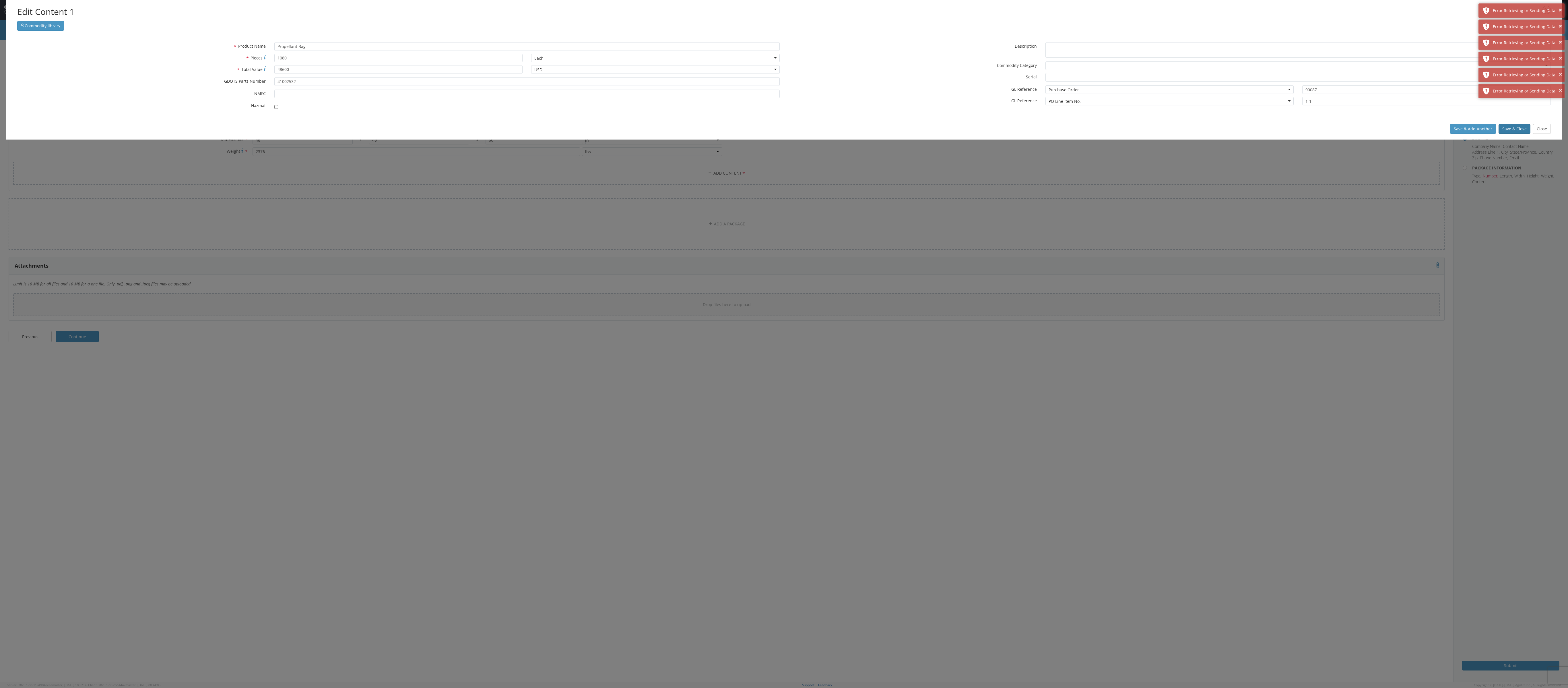
click at [392, 131] on button "Save & Close" at bounding box center [1514, 129] width 32 height 10
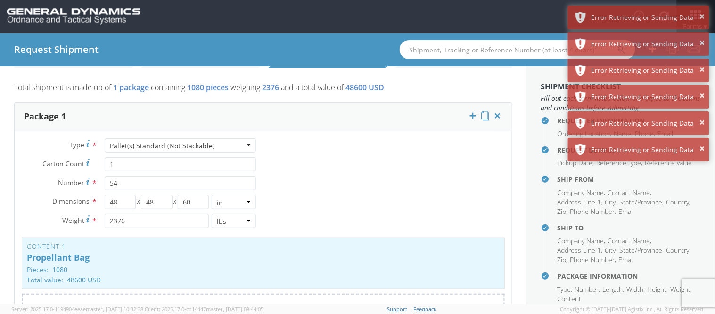
scroll to position [52, 0]
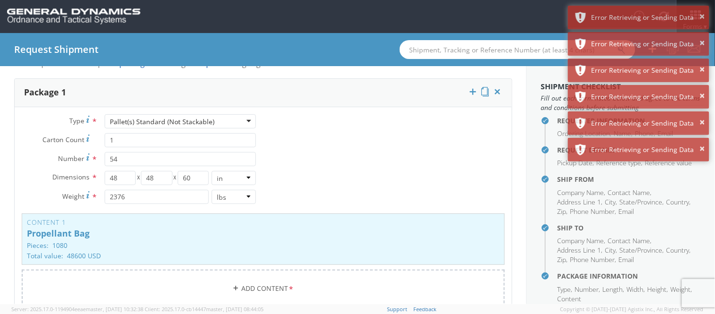
click at [416, 190] on div "Type * Pallet(s) Standard (Not Stackable) Pallet(s) Standard (Not Stackable) Ba…" at bounding box center [263, 216] width 497 height 205
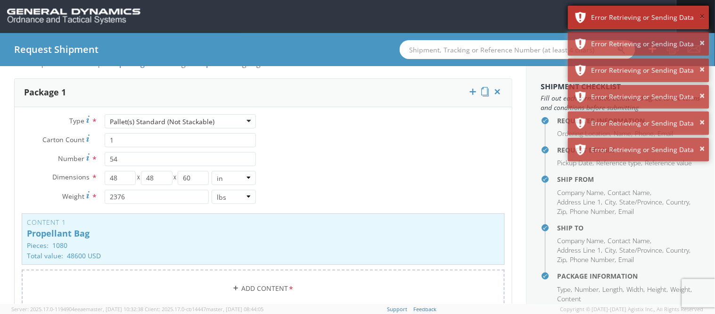
click at [644, 19] on button "×" at bounding box center [702, 17] width 5 height 14
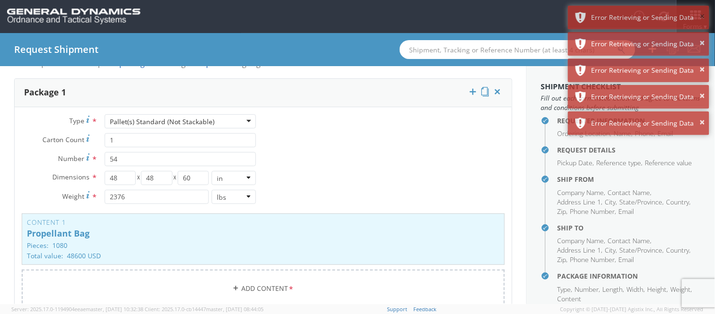
click at [644, 19] on button "×" at bounding box center [702, 17] width 5 height 14
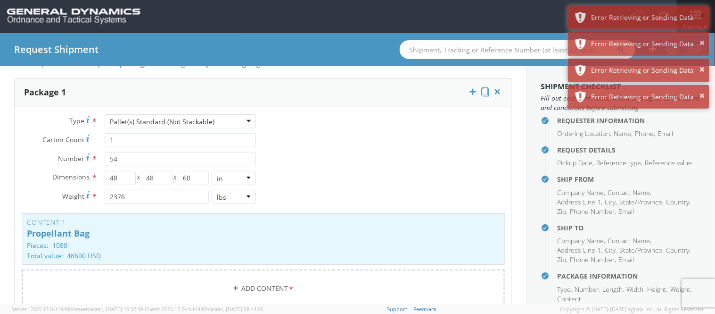
click at [644, 19] on button "×" at bounding box center [702, 17] width 5 height 14
click at [644, 36] on button "×" at bounding box center [702, 43] width 5 height 14
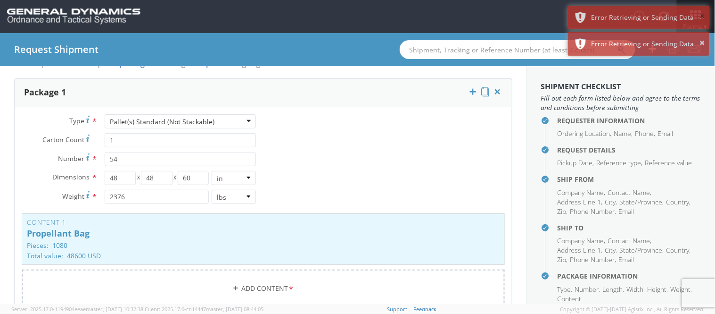
click at [644, 19] on button "×" at bounding box center [702, 17] width 5 height 14
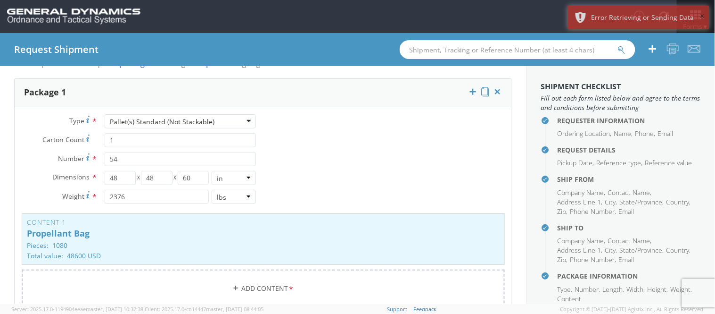
click at [644, 19] on button "×" at bounding box center [702, 17] width 5 height 14
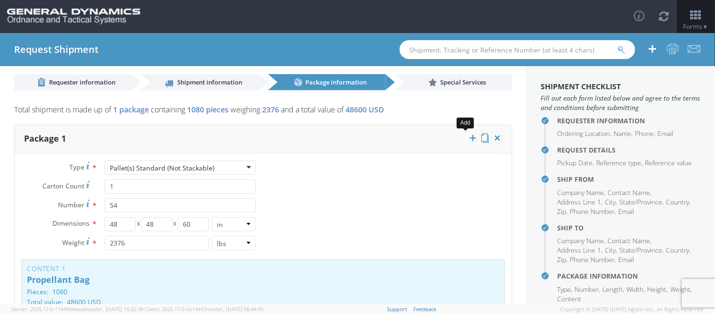
scroll to position [0, 0]
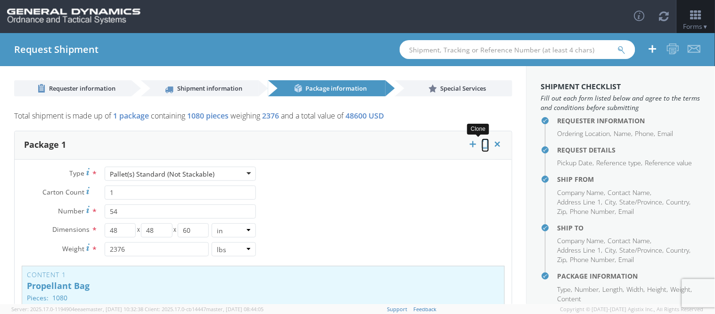
click at [482, 140] on icon at bounding box center [486, 143] width 8 height 9
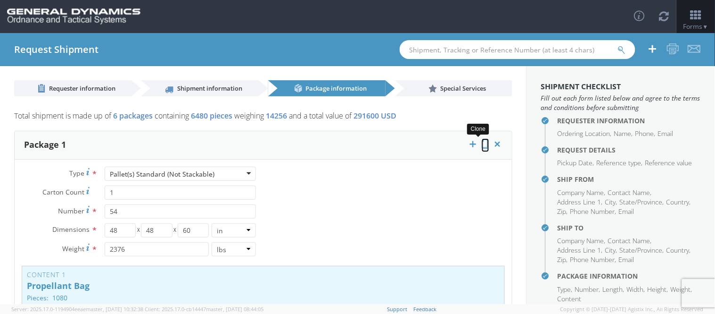
click at [482, 140] on icon at bounding box center [486, 143] width 8 height 9
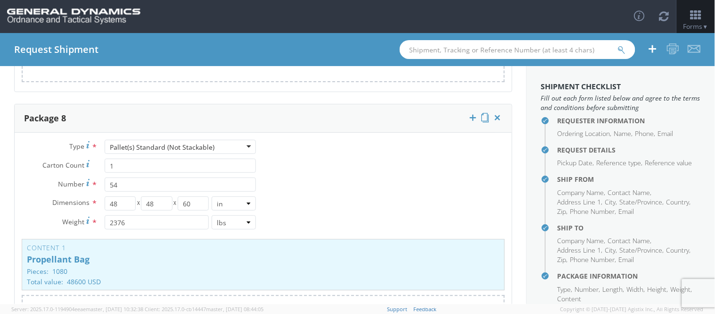
scroll to position [1765, 0]
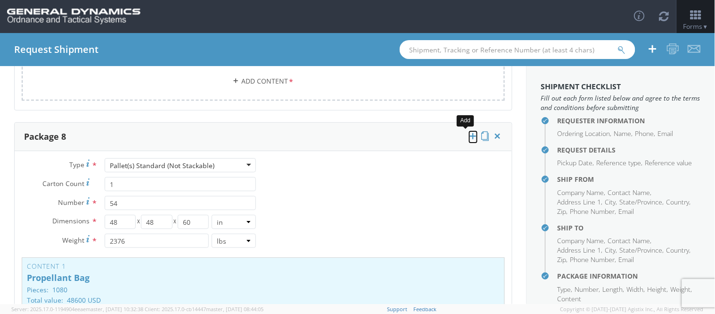
click at [469, 131] on icon at bounding box center [473, 135] width 9 height 9
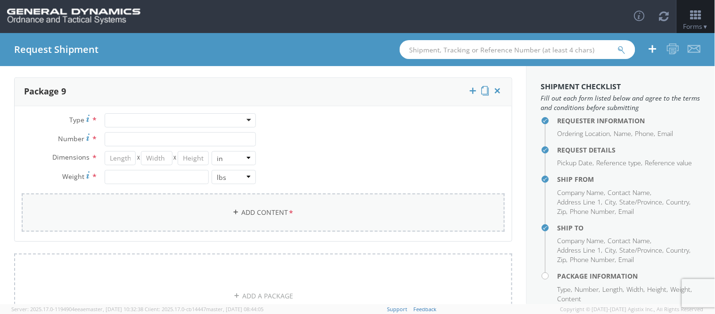
scroll to position [2079, 0]
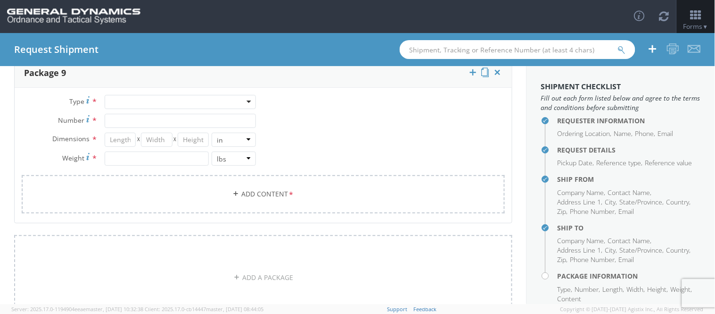
click at [144, 96] on div at bounding box center [181, 102] width 152 height 14
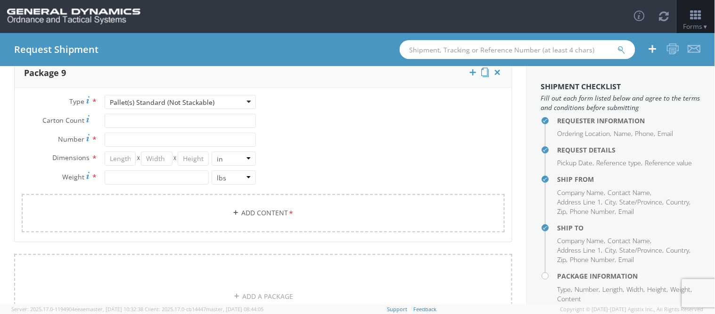
scroll to position [0, 0]
click at [398, 126] on div "Type * Pallet(s) Standard (Not Stackable) Pallet(s) Standard (Not Stackable) Ba…" at bounding box center [263, 169] width 497 height 149
click at [219, 121] on input "Carton Count *" at bounding box center [181, 121] width 152 height 14
type input "1"
click at [329, 111] on div "Type * Pallet(s) Standard (Not Stackable) Pallet(s) Standard (Not Stackable) Ba…" at bounding box center [263, 169] width 497 height 149
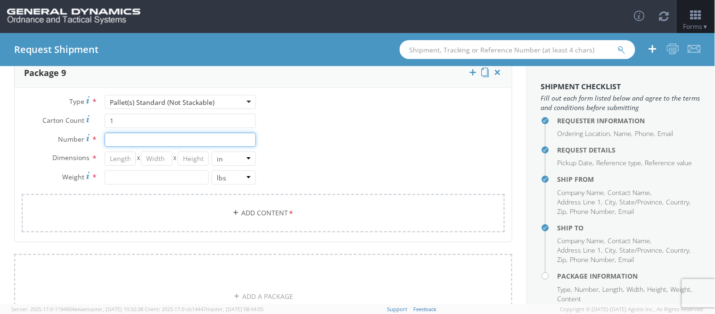
click at [208, 138] on input "Number *" at bounding box center [181, 139] width 152 height 14
type input "8"
click at [115, 152] on input "number" at bounding box center [120, 158] width 31 height 14
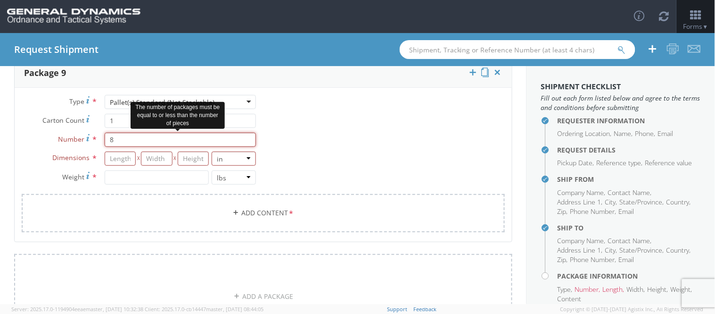
click at [123, 132] on input "8" at bounding box center [181, 139] width 152 height 14
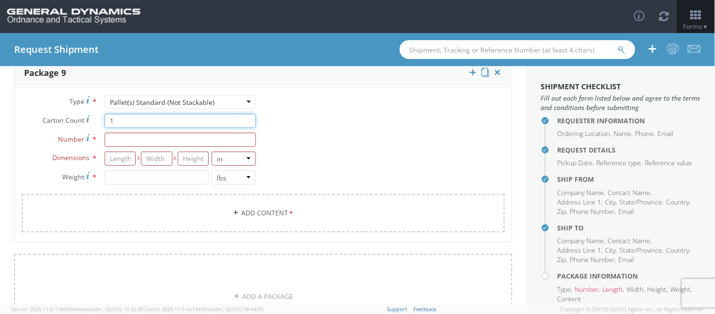
click at [129, 115] on input "1" at bounding box center [181, 121] width 152 height 14
type input "8"
click at [120, 136] on input "Number *" at bounding box center [181, 139] width 152 height 14
click at [312, 138] on div "Type * Pallet(s) Standard (Not Stackable) Pallet(s) Standard (Not Stackable) Ba…" at bounding box center [263, 169] width 497 height 149
click at [153, 138] on input "Number *" at bounding box center [181, 139] width 152 height 14
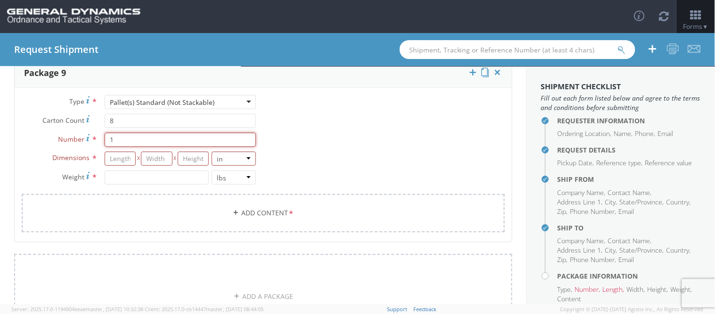
type input "1"
click at [371, 144] on div "Type * Pallet(s) Standard (Not Stackable) Pallet(s) Standard (Not Stackable) Ba…" at bounding box center [263, 169] width 497 height 149
click at [111, 154] on input "number" at bounding box center [120, 158] width 31 height 14
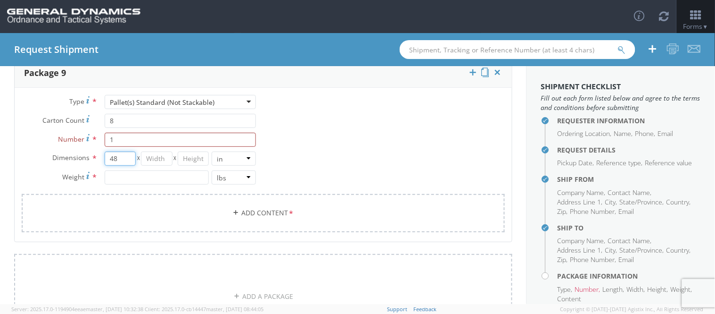
type input "48"
click at [157, 154] on input "number" at bounding box center [156, 158] width 31 height 14
type input "48"
click at [185, 158] on input "number" at bounding box center [193, 158] width 31 height 14
type input "48"
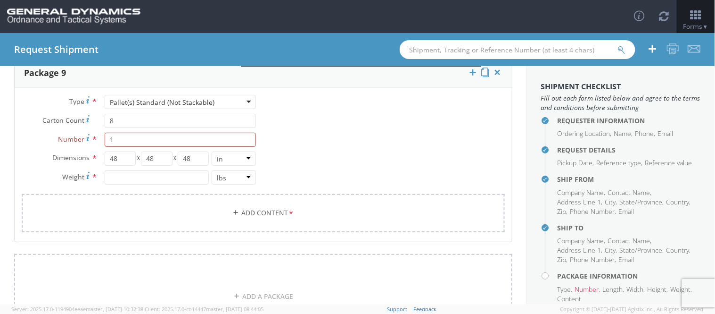
click at [165, 181] on div "Dimensions * 48 X 48 X 48 in cm ft Weight * lbs kgs" at bounding box center [139, 170] width 249 height 38
click at [171, 174] on input "number" at bounding box center [157, 177] width 104 height 14
type input "500"
click at [302, 207] on link "Add Content *" at bounding box center [263, 213] width 483 height 38
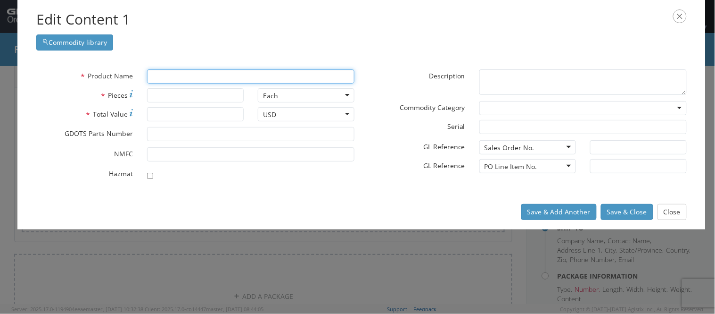
click at [186, 79] on input "text" at bounding box center [250, 76] width 207 height 14
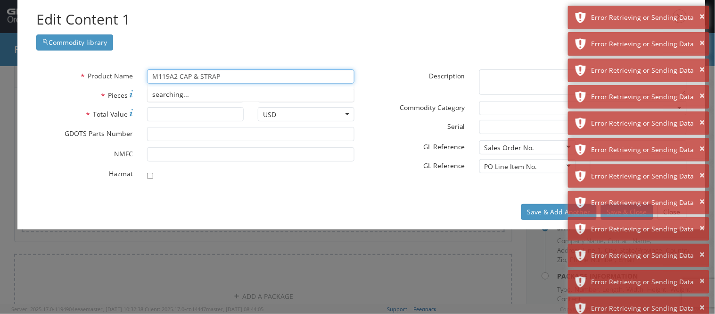
type input "M119A2 CAP & STRAP"
click at [280, 209] on div "Save & Add Another Save & Close Close" at bounding box center [361, 211] width 688 height 35
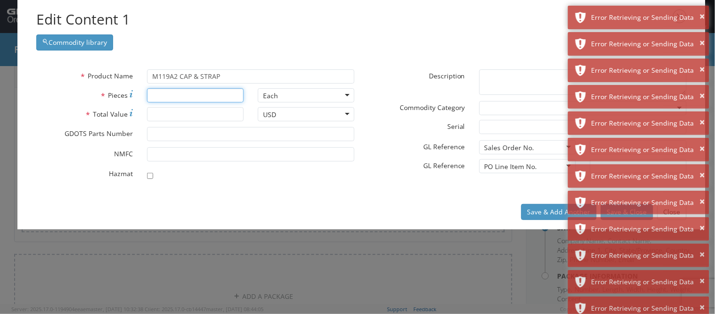
click at [157, 99] on input "* Pieces" at bounding box center [195, 95] width 97 height 14
type input "2304"
click at [191, 121] on input "* Total Value" at bounding box center [195, 114] width 97 height 14
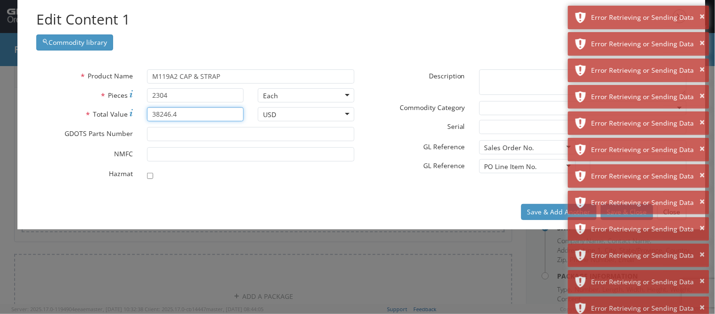
type input "38246.4"
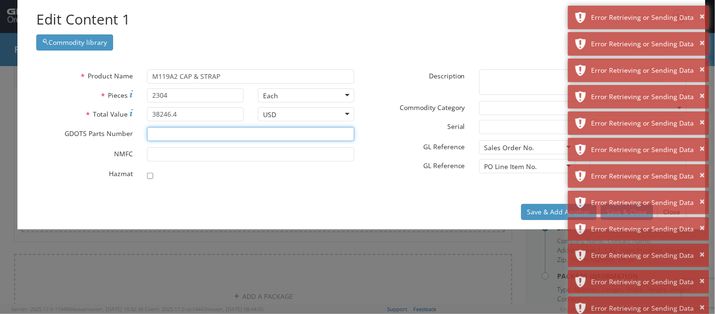
click at [176, 133] on input "* GDOTS Parts Number" at bounding box center [250, 134] width 207 height 14
click at [206, 177] on div at bounding box center [250, 173] width 207 height 13
click at [207, 143] on div "* GDOTS Parts Number 41002517-1" at bounding box center [195, 136] width 332 height 19
click at [206, 131] on input "41002517-1" at bounding box center [250, 134] width 207 height 14
type input "41002517"
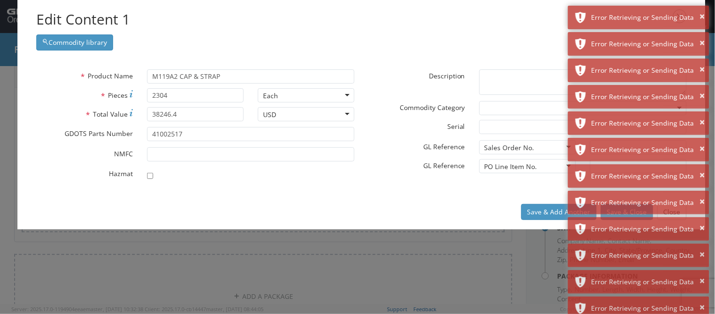
click at [242, 212] on div "Save & Add Another Save & Close Close" at bounding box center [361, 211] width 688 height 35
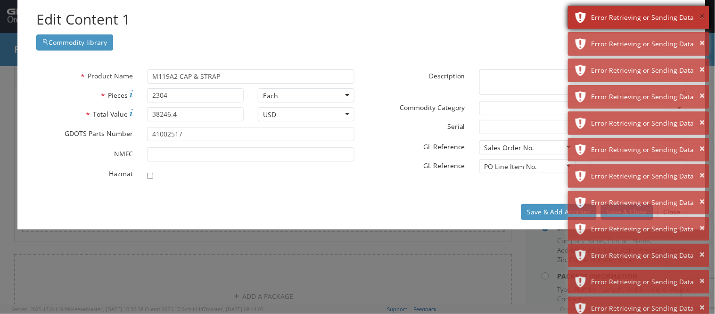
click at [644, 17] on button "×" at bounding box center [702, 17] width 5 height 14
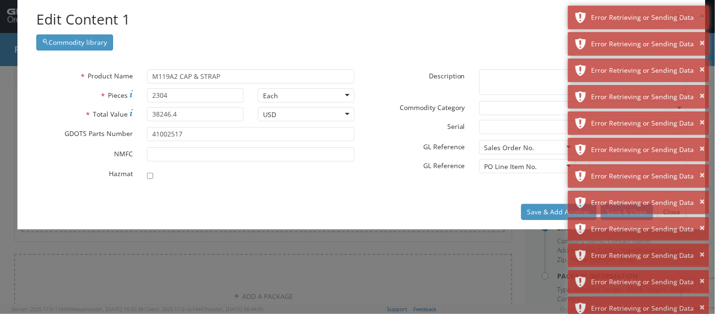
click at [644, 17] on button "×" at bounding box center [702, 17] width 5 height 14
click at [644, 36] on button "×" at bounding box center [702, 43] width 5 height 14
click at [644, 17] on button "×" at bounding box center [702, 17] width 5 height 14
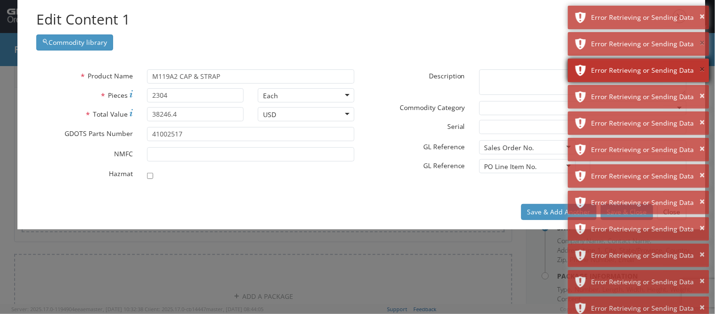
click at [644, 44] on button "×" at bounding box center [702, 43] width 5 height 14
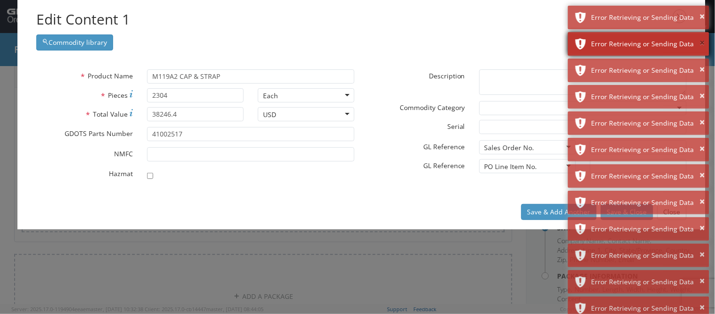
click at [644, 44] on button "×" at bounding box center [702, 43] width 5 height 14
click at [644, 43] on button "×" at bounding box center [702, 43] width 5 height 14
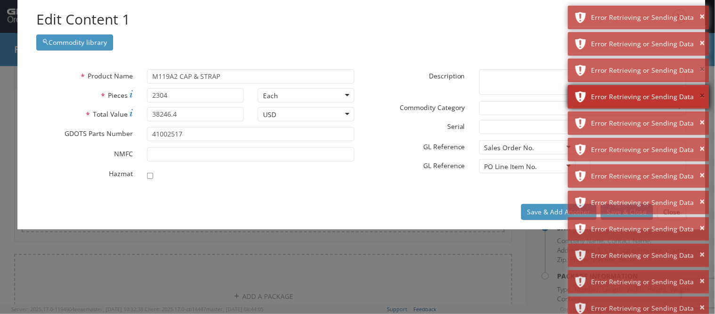
click at [644, 63] on button "×" at bounding box center [702, 70] width 5 height 14
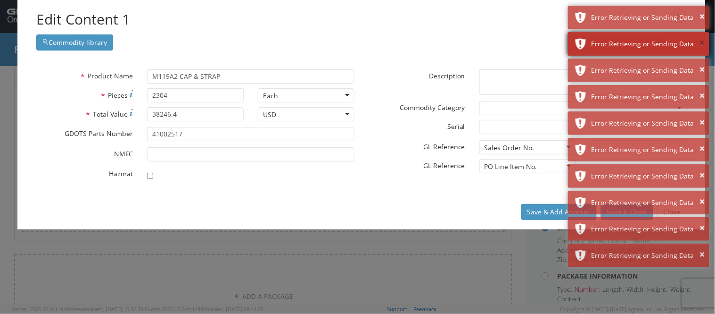
click at [644, 41] on button "×" at bounding box center [702, 43] width 5 height 14
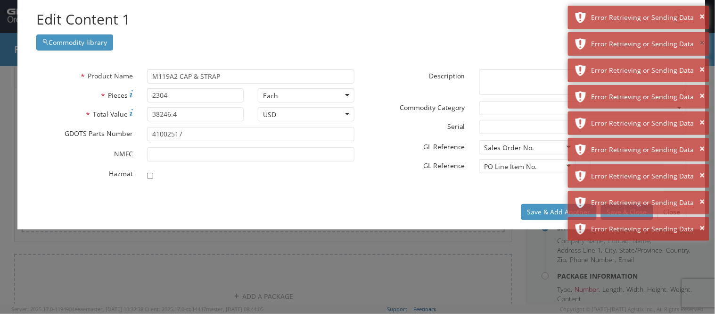
click at [644, 41] on button "×" at bounding box center [702, 43] width 5 height 14
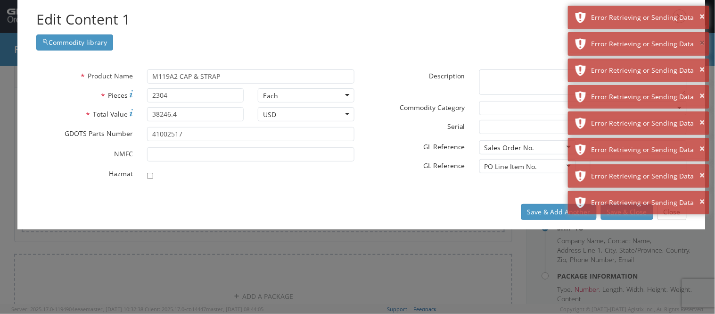
click at [644, 41] on button "×" at bounding box center [702, 43] width 5 height 14
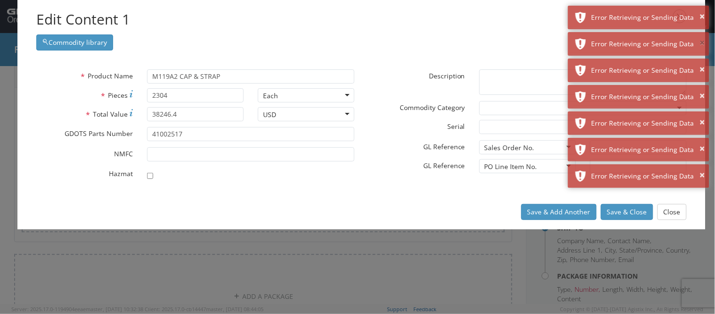
click at [644, 41] on button "×" at bounding box center [702, 43] width 5 height 14
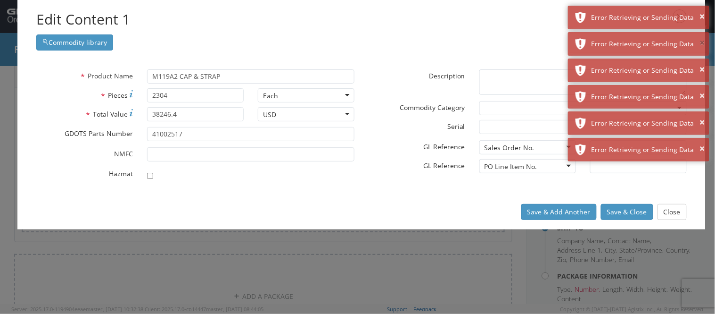
click at [644, 41] on button "×" at bounding box center [702, 43] width 5 height 14
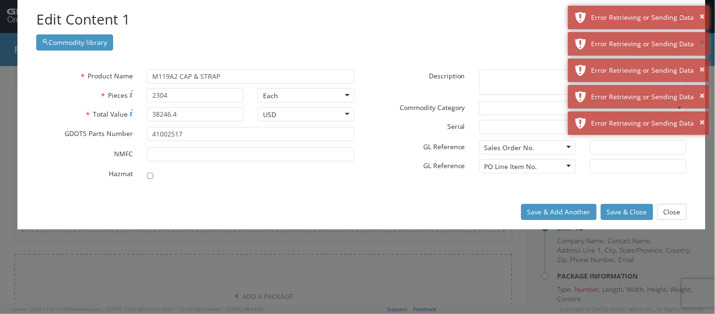
click at [644, 41] on button "×" at bounding box center [702, 43] width 5 height 14
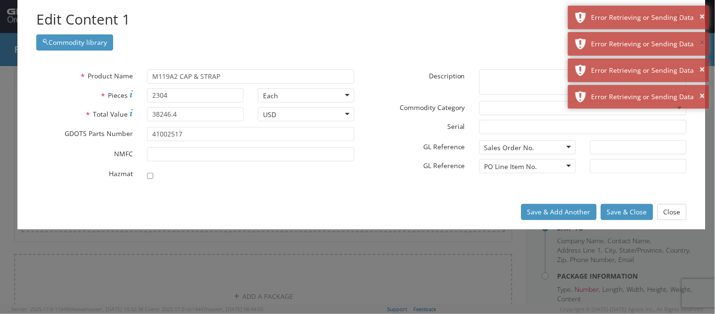
click at [644, 41] on button "×" at bounding box center [702, 43] width 5 height 14
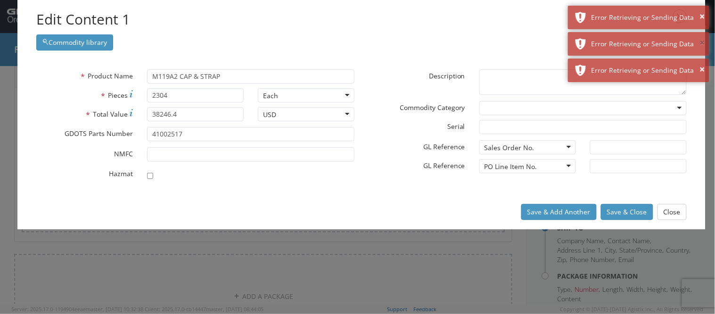
click at [644, 41] on button "×" at bounding box center [702, 43] width 5 height 14
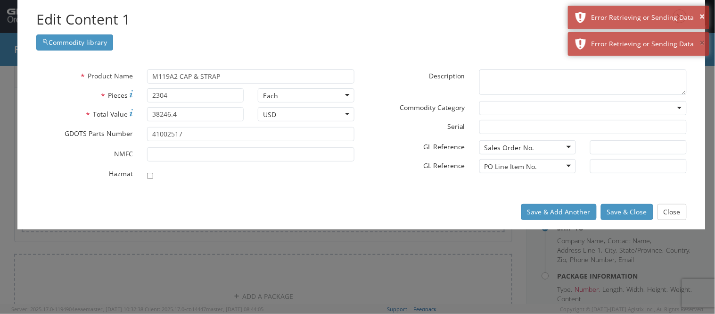
click at [644, 41] on button "×" at bounding box center [702, 43] width 5 height 14
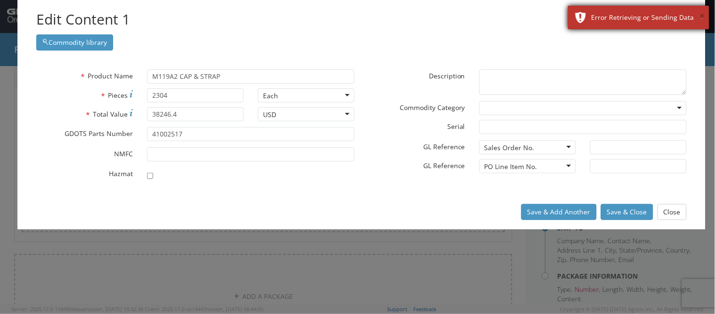
click at [644, 11] on button "×" at bounding box center [702, 17] width 5 height 14
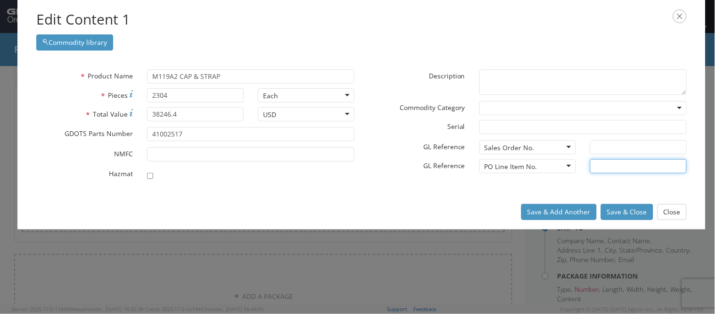
click at [606, 168] on input "text" at bounding box center [638, 166] width 97 height 14
type input "2-1"
click at [618, 148] on input "text" at bounding box center [638, 147] width 97 height 14
click at [529, 145] on div "Sales Order No." at bounding box center [527, 147] width 97 height 14
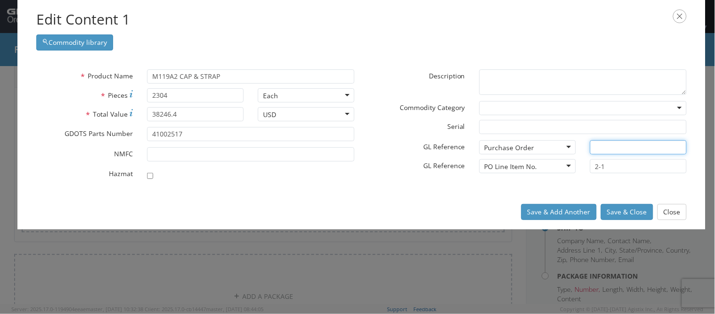
click at [606, 148] on input "text" at bounding box center [638, 147] width 97 height 14
type input "90087"
click at [450, 203] on div "Save & Add Another Save & Close Close" at bounding box center [361, 211] width 688 height 35
click at [626, 214] on button "Save & Close" at bounding box center [627, 212] width 52 height 16
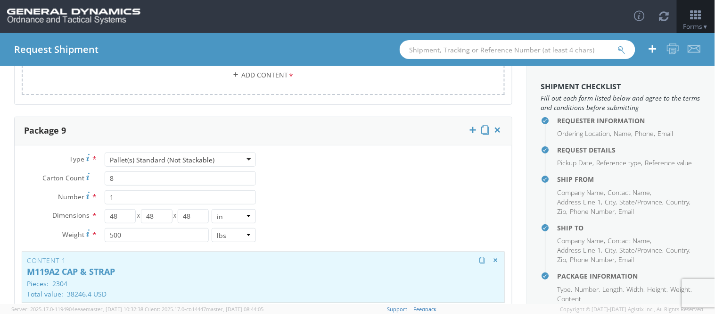
scroll to position [1962, 0]
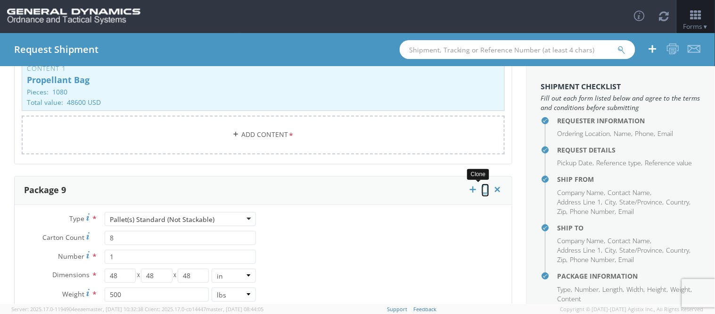
click at [482, 184] on icon at bounding box center [486, 188] width 8 height 9
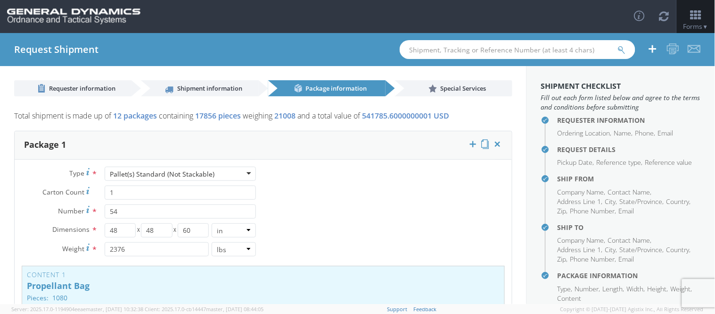
scroll to position [0, 0]
click at [568, 149] on h4 "Request Details" at bounding box center [629, 149] width 143 height 7
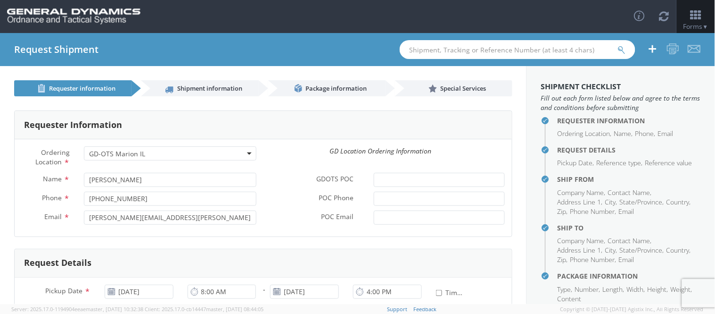
scroll to position [157, 0]
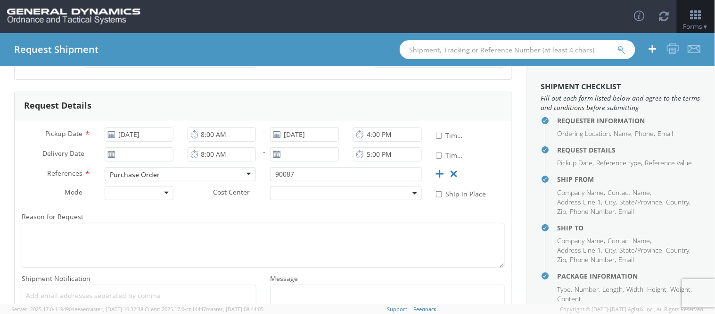
click at [575, 182] on h4 "Ship From" at bounding box center [629, 178] width 143 height 7
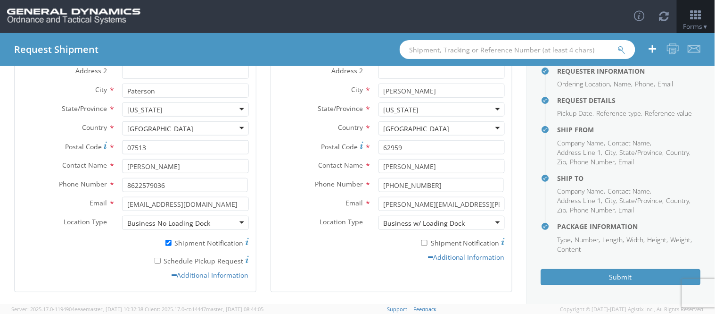
scroll to position [58, 0]
click at [620, 277] on button "Submit" at bounding box center [621, 277] width 160 height 16
